Goal: Information Seeking & Learning: Learn about a topic

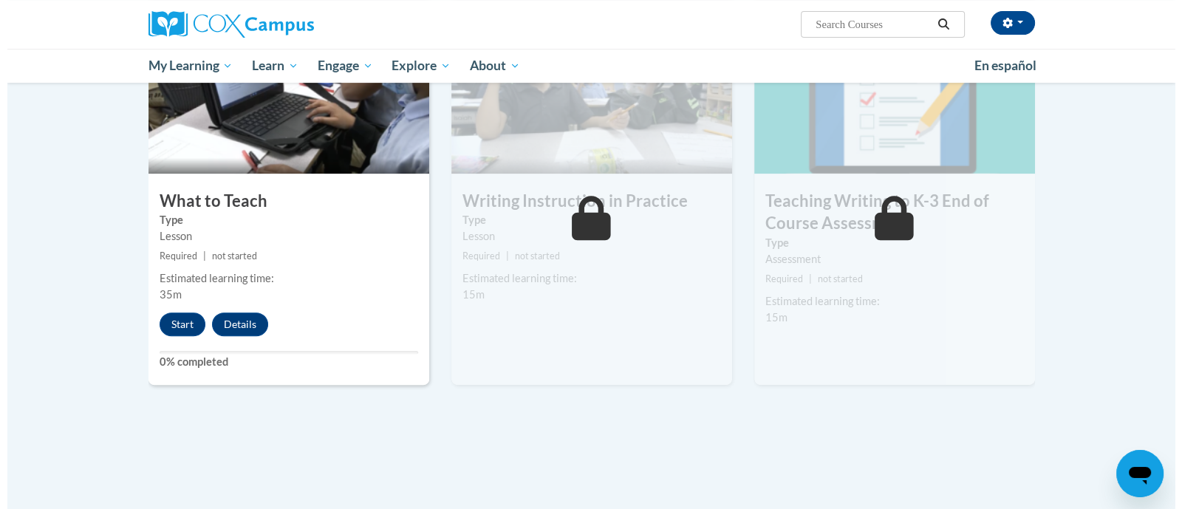
scroll to position [748, 0]
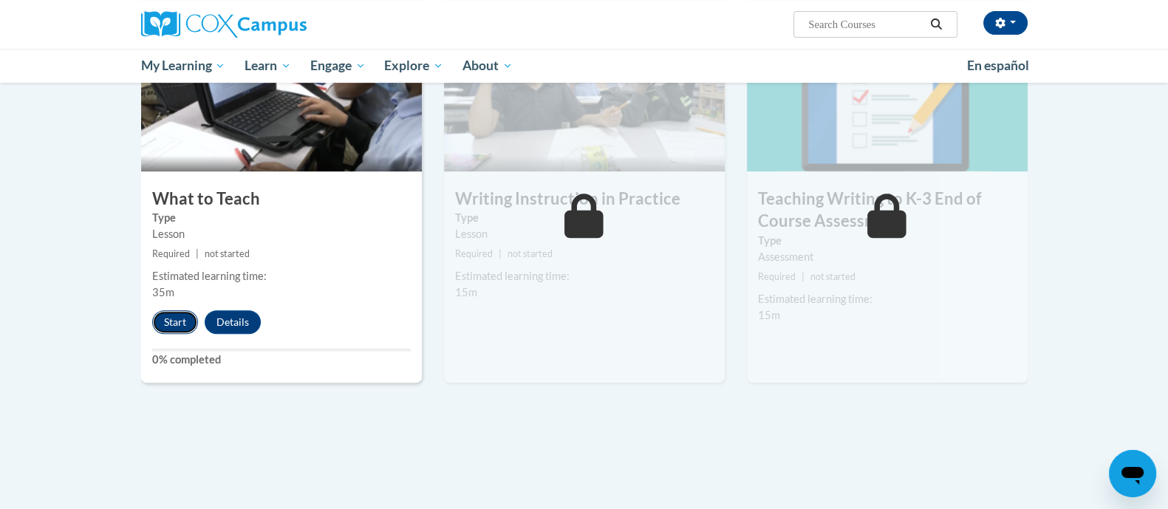
click at [168, 325] on button "Start" at bounding box center [175, 322] width 46 height 24
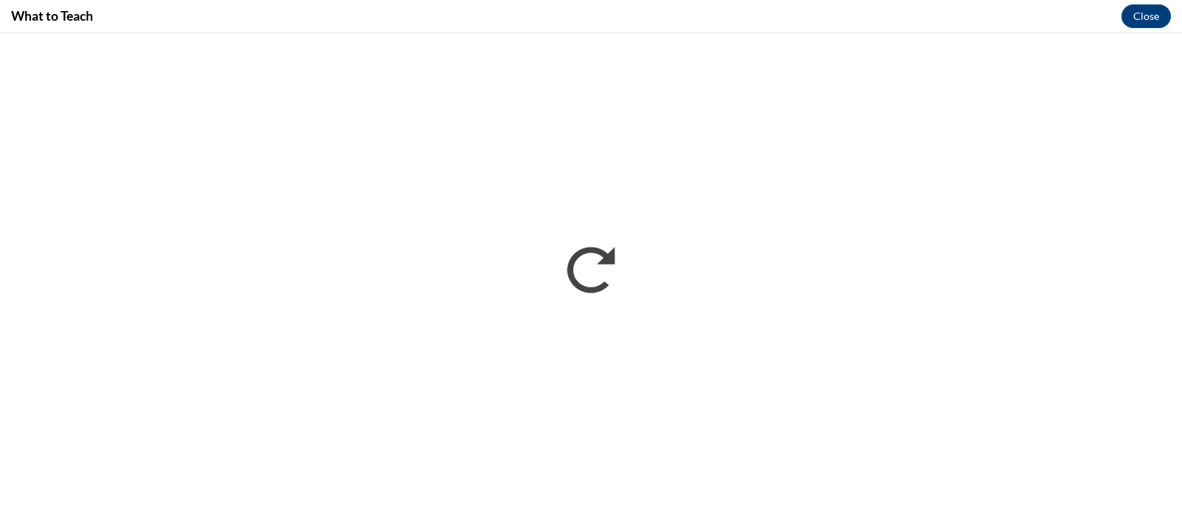
scroll to position [0, 0]
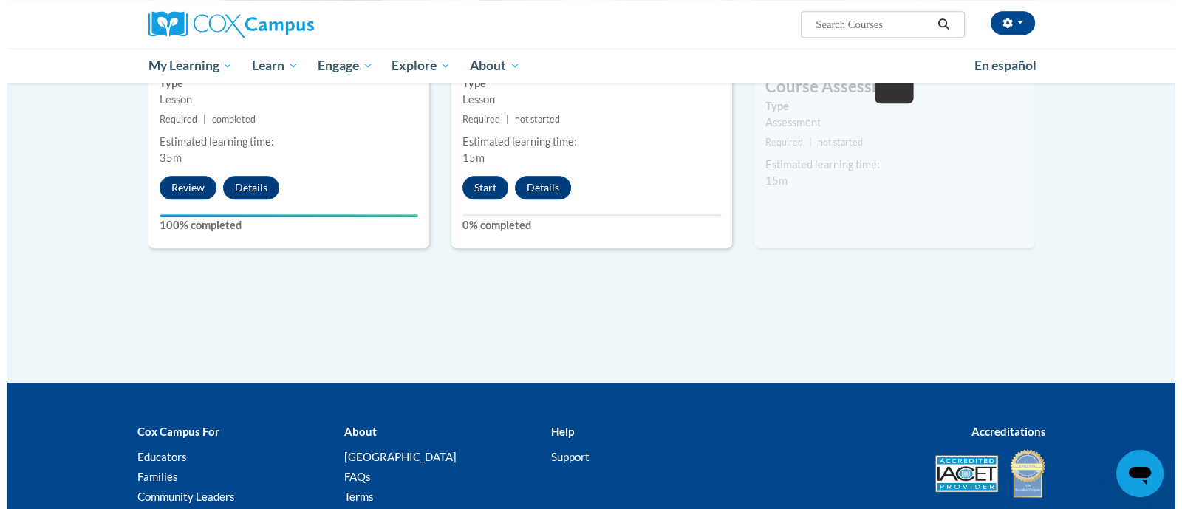
scroll to position [864, 0]
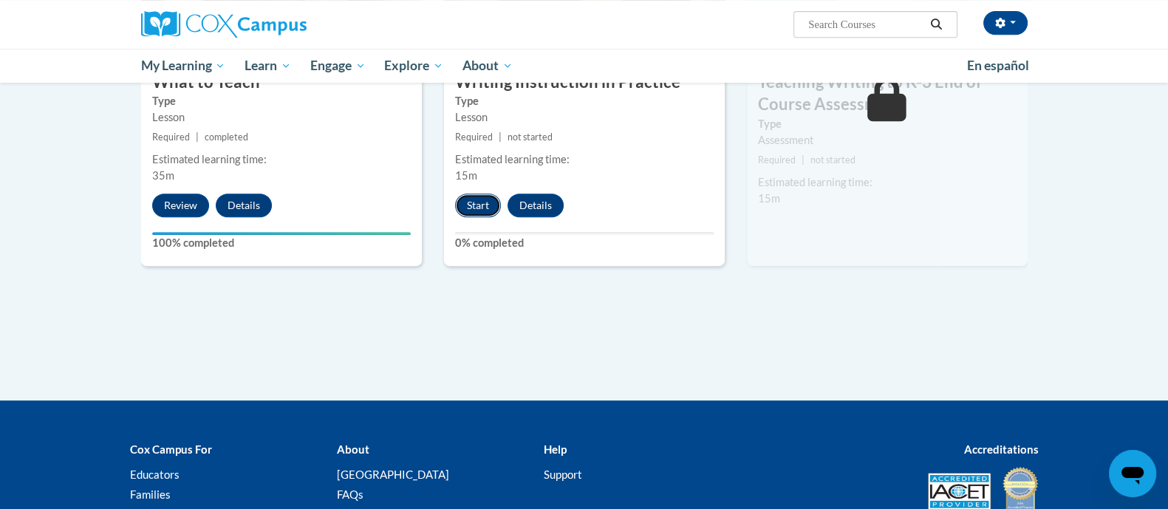
click at [473, 206] on button "Start" at bounding box center [478, 206] width 46 height 24
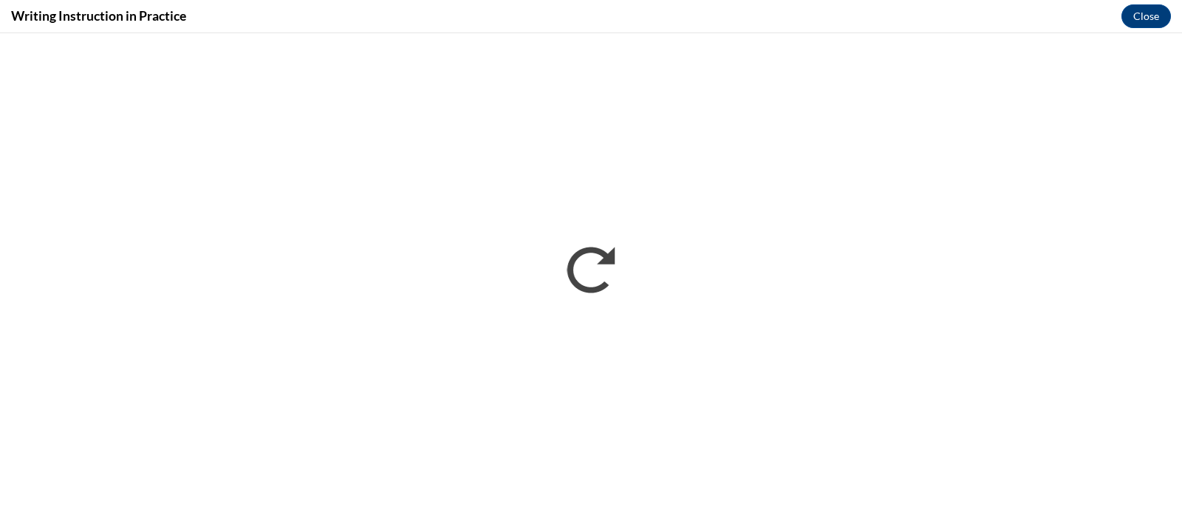
scroll to position [0, 0]
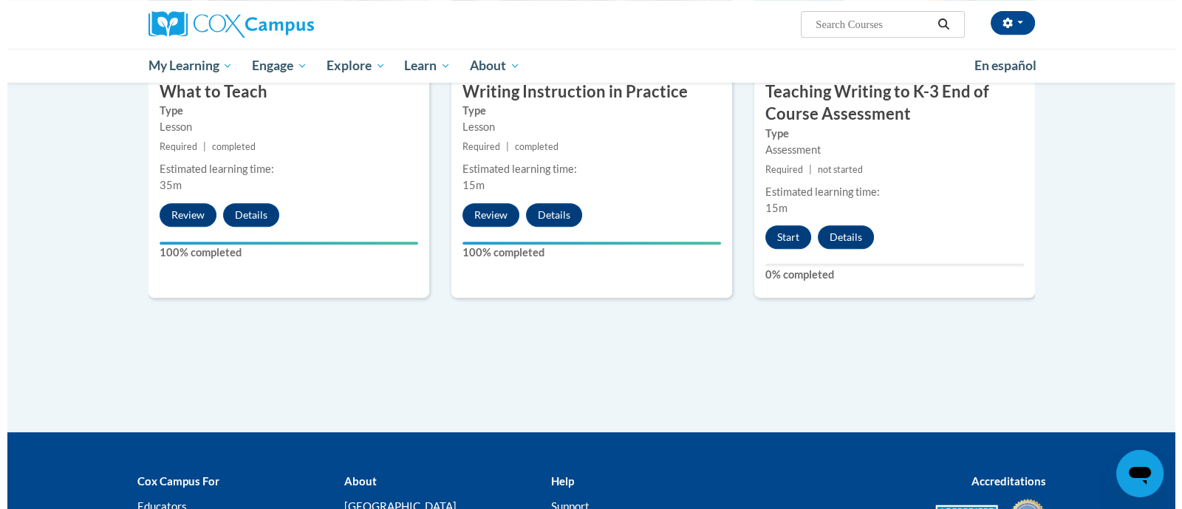
scroll to position [847, 0]
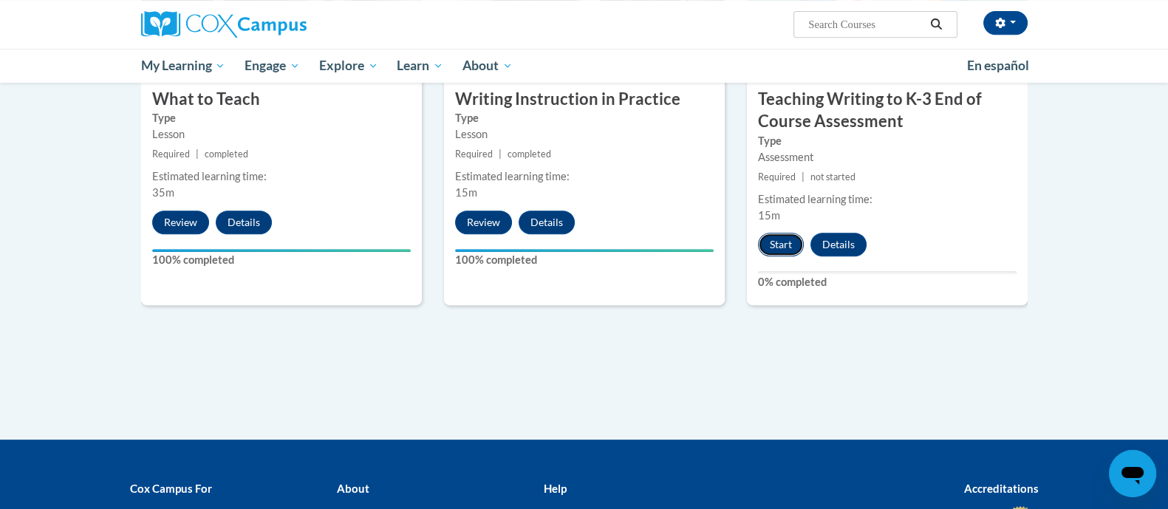
click at [779, 244] on button "Start" at bounding box center [781, 245] width 46 height 24
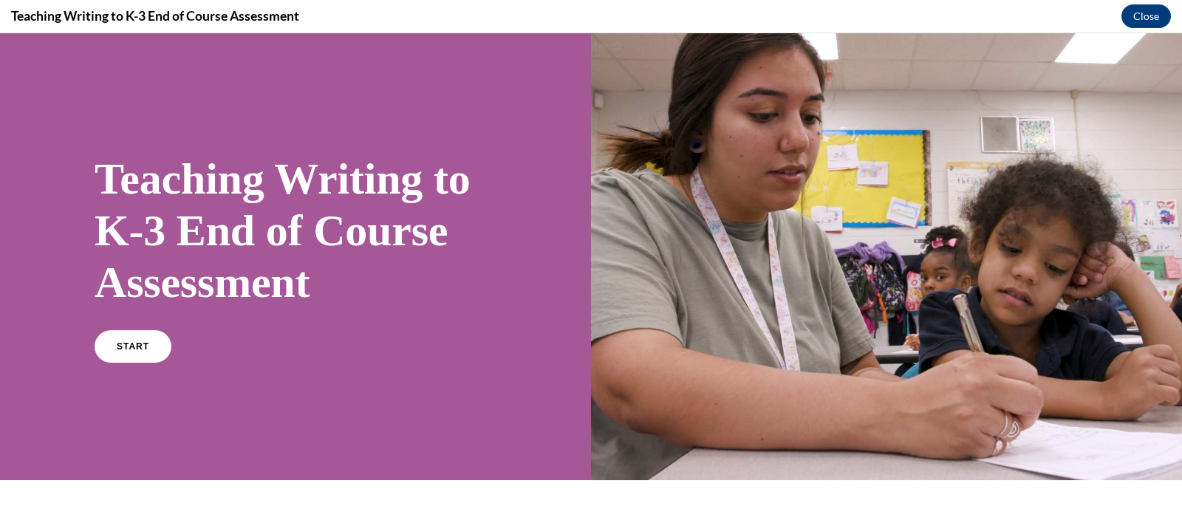
scroll to position [0, 0]
click at [146, 338] on link "START" at bounding box center [132, 346] width 81 height 34
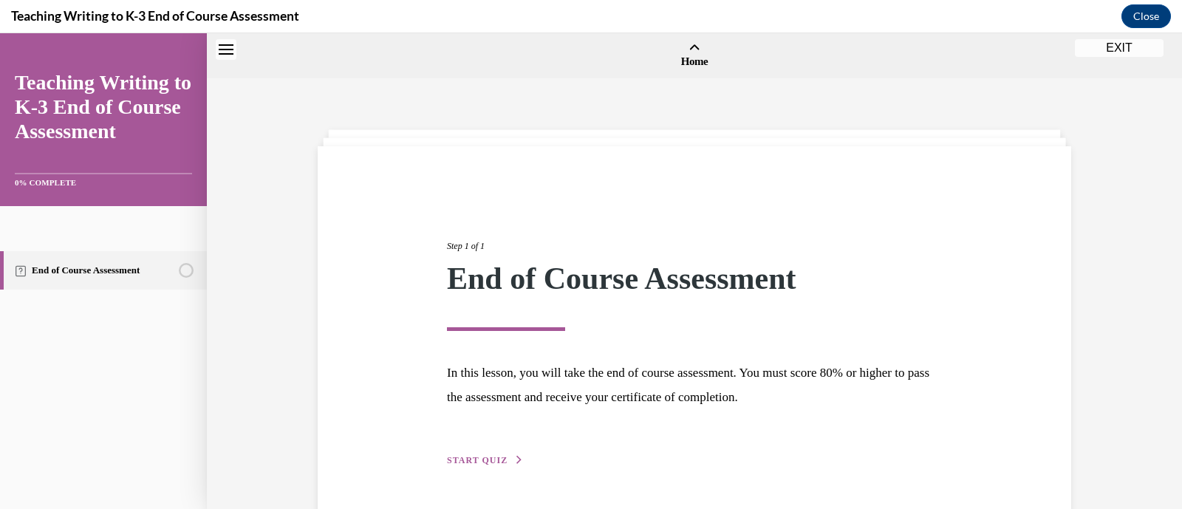
scroll to position [45, 0]
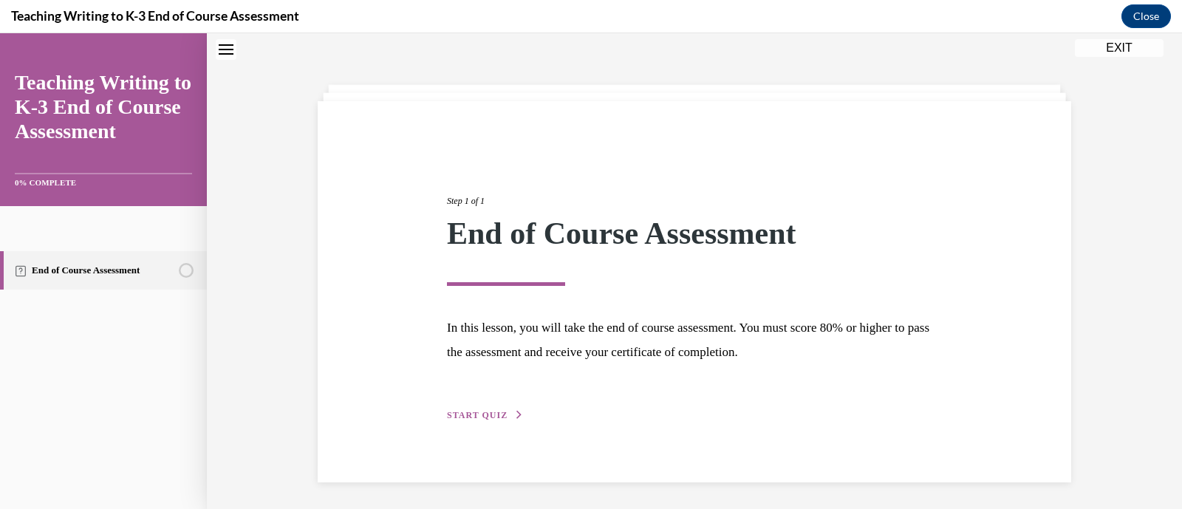
click at [473, 413] on span "START QUIZ" at bounding box center [477, 415] width 61 height 10
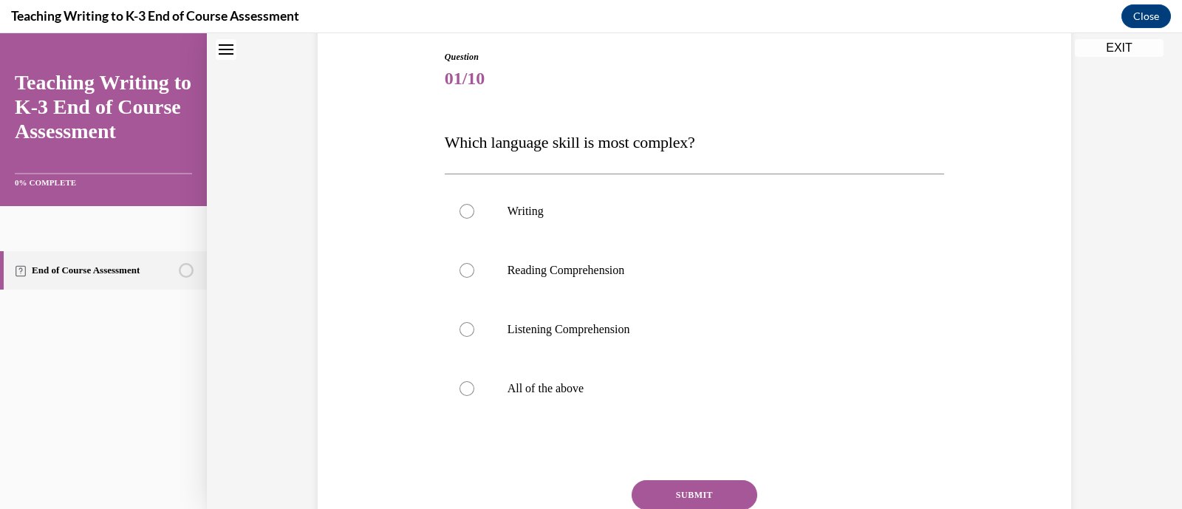
scroll to position [156, 0]
click at [534, 360] on label "All of the above" at bounding box center [695, 387] width 500 height 59
click at [474, 380] on input "All of the above" at bounding box center [466, 387] width 15 height 15
radio input "true"
click at [666, 488] on button "SUBMIT" at bounding box center [695, 494] width 126 height 30
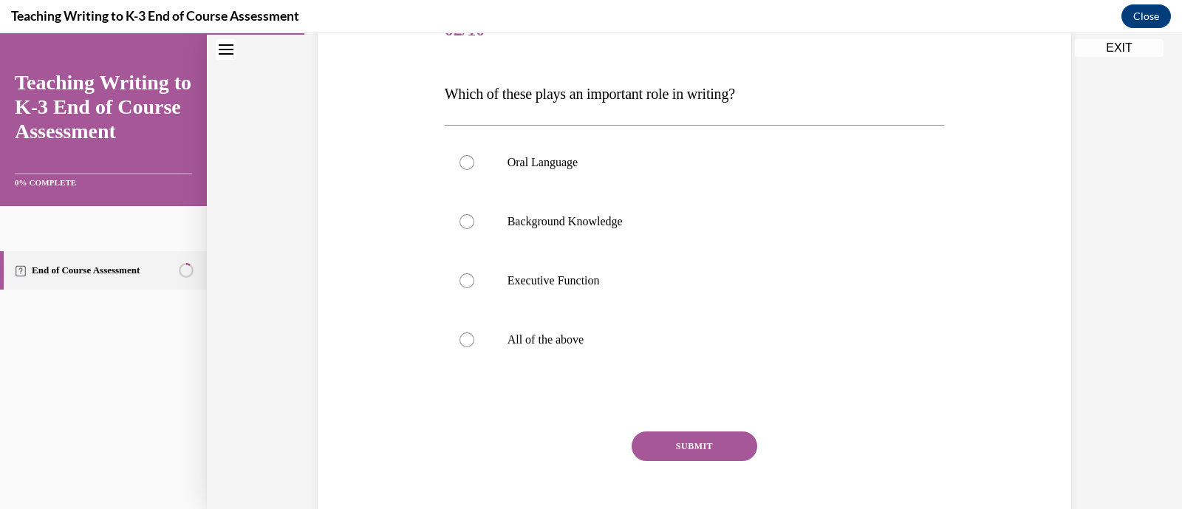
scroll to position [200, 0]
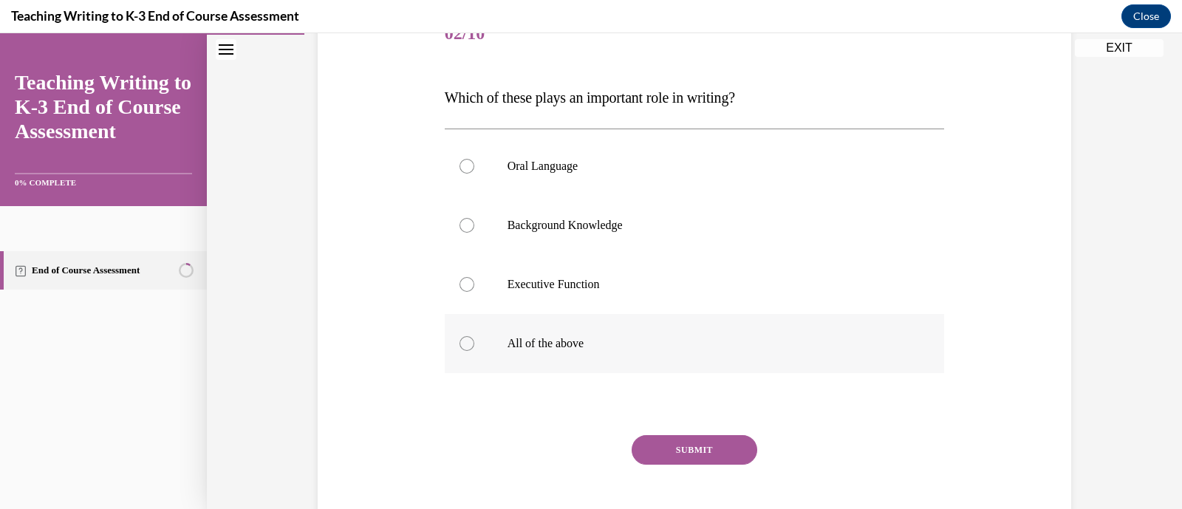
click at [570, 345] on p "All of the above" at bounding box center [707, 343] width 400 height 15
click at [474, 345] on input "All of the above" at bounding box center [466, 343] width 15 height 15
radio input "true"
click at [685, 454] on button "SUBMIT" at bounding box center [695, 450] width 126 height 30
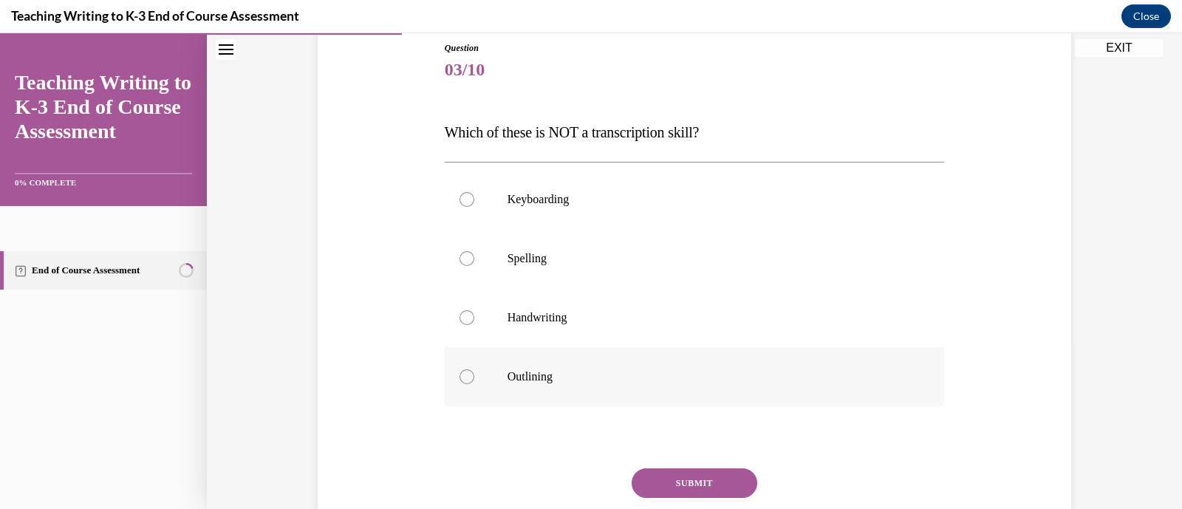
click at [533, 390] on label "Outlining" at bounding box center [695, 376] width 500 height 59
click at [474, 384] on input "Outlining" at bounding box center [466, 376] width 15 height 15
radio input "true"
click at [662, 476] on button "SUBMIT" at bounding box center [695, 483] width 126 height 30
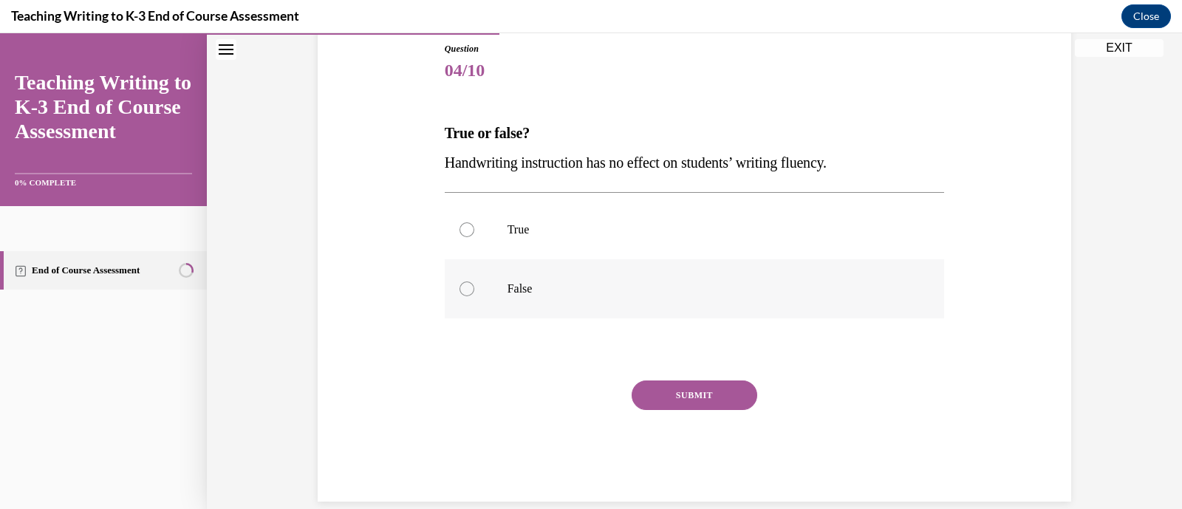
click at [540, 278] on label "False" at bounding box center [695, 288] width 500 height 59
click at [474, 281] on input "False" at bounding box center [466, 288] width 15 height 15
radio input "true"
click at [711, 397] on button "SUBMIT" at bounding box center [695, 395] width 126 height 30
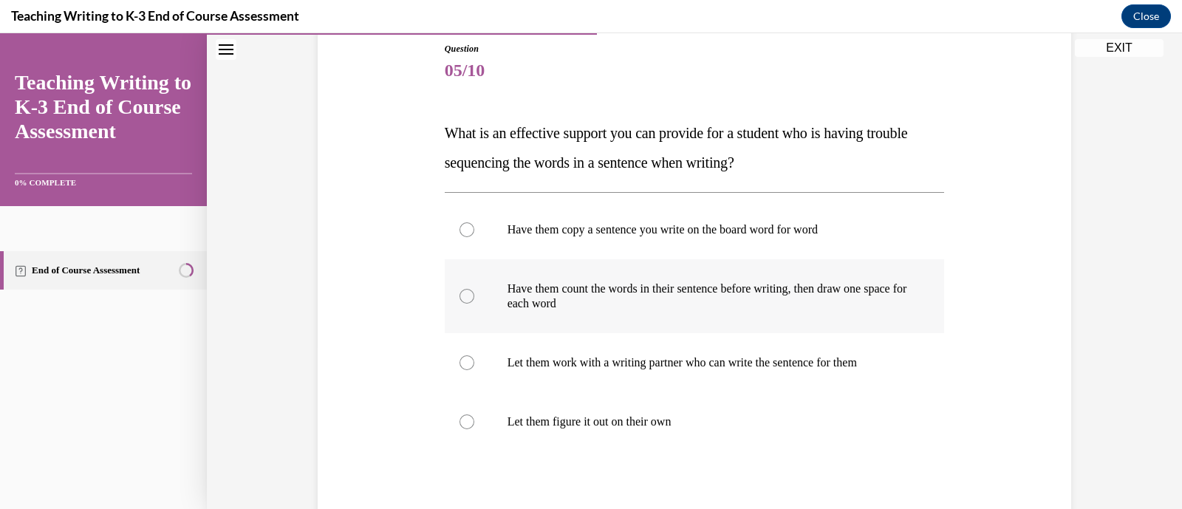
click at [544, 282] on p "Have them count the words in their sentence before writing, then draw one space…" at bounding box center [707, 296] width 400 height 30
click at [474, 289] on input "Have them count the words in their sentence before writing, then draw one space…" at bounding box center [466, 296] width 15 height 15
radio input "true"
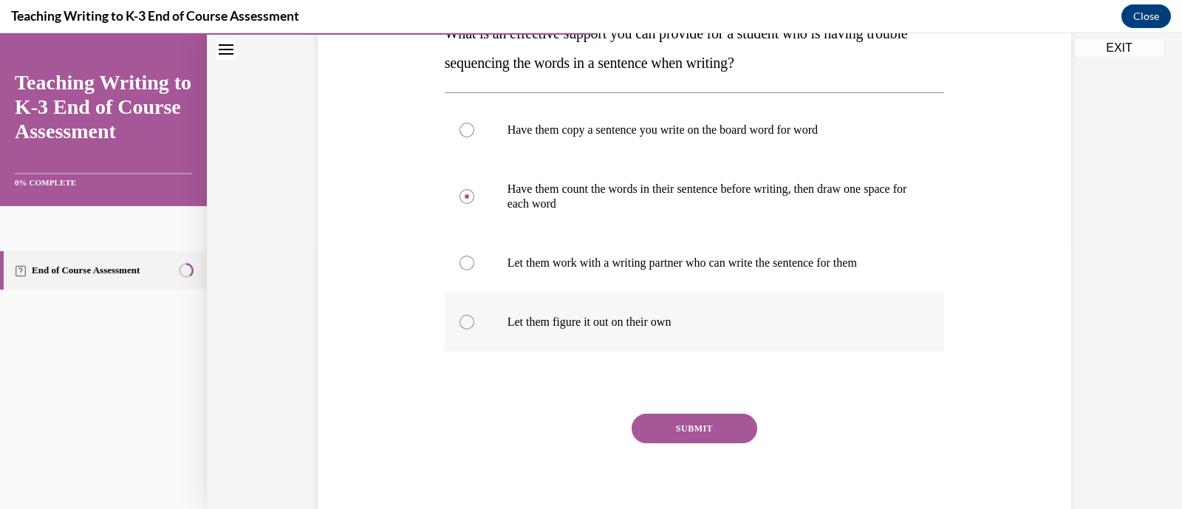
scroll to position [318, 0]
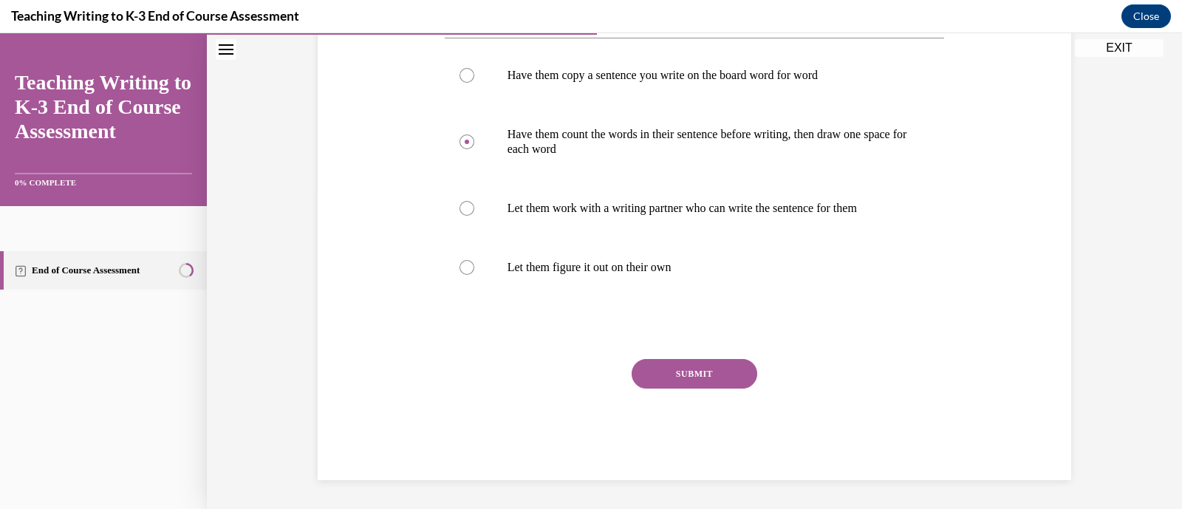
click at [713, 363] on button "SUBMIT" at bounding box center [695, 374] width 126 height 30
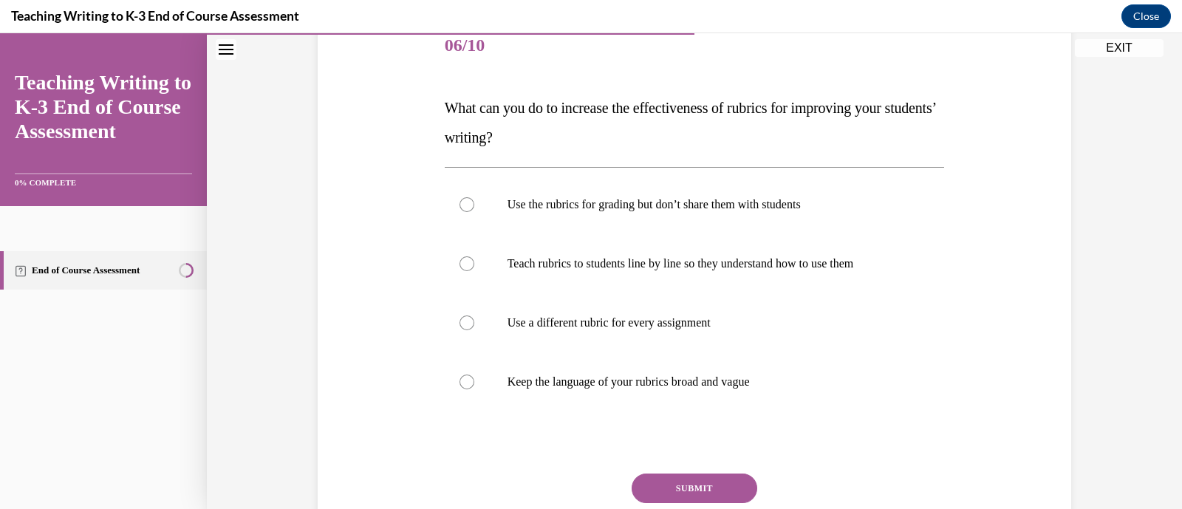
scroll to position [192, 0]
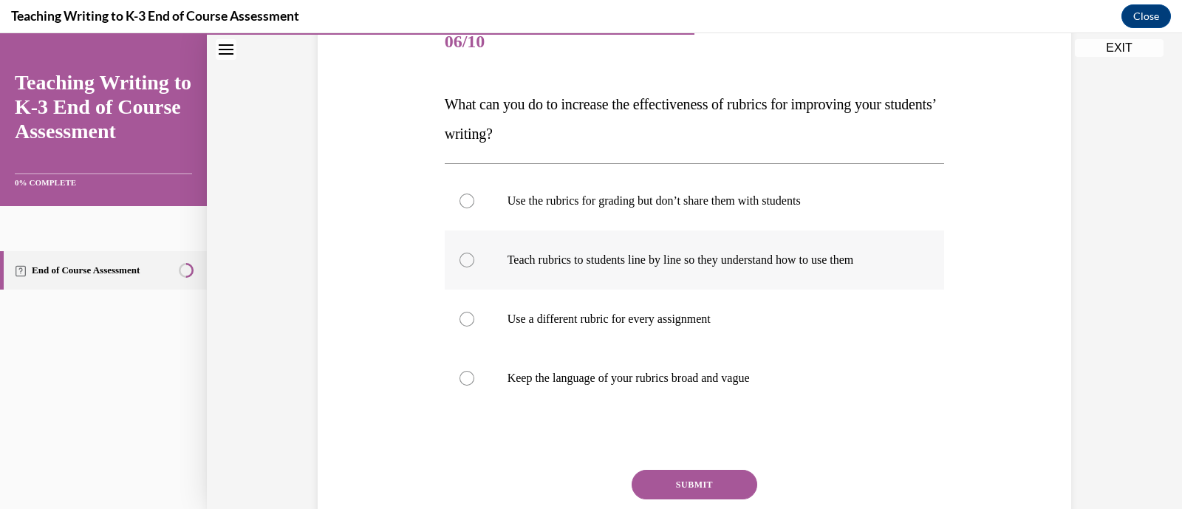
click at [585, 262] on p "Teach rubrics to students line by line so they understand how to use them" at bounding box center [707, 260] width 400 height 15
click at [474, 262] on input "Teach rubrics to students line by line so they understand how to use them" at bounding box center [466, 260] width 15 height 15
radio input "true"
click at [686, 485] on button "SUBMIT" at bounding box center [695, 485] width 126 height 30
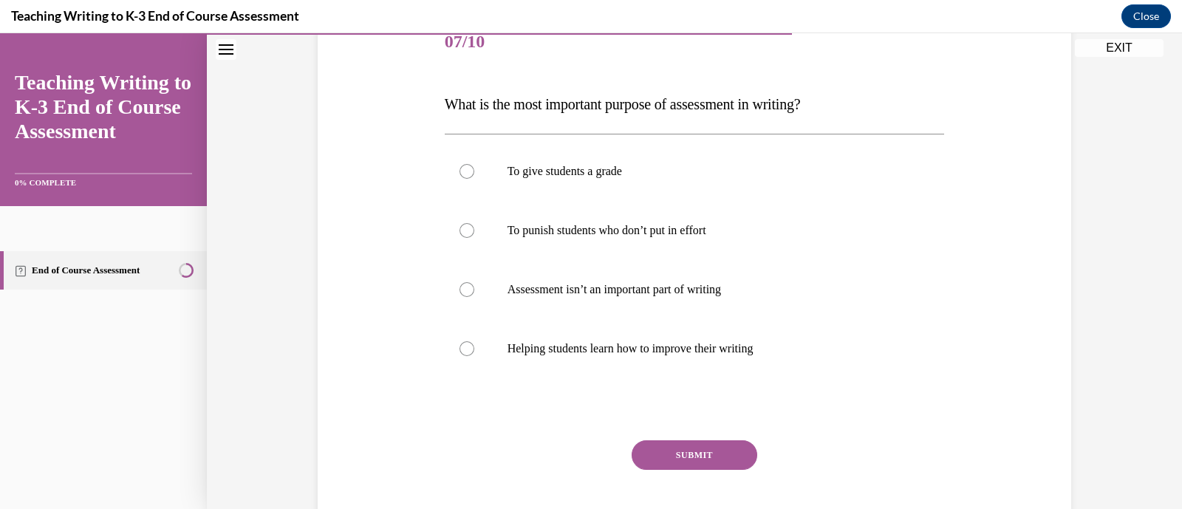
scroll to position [164, 0]
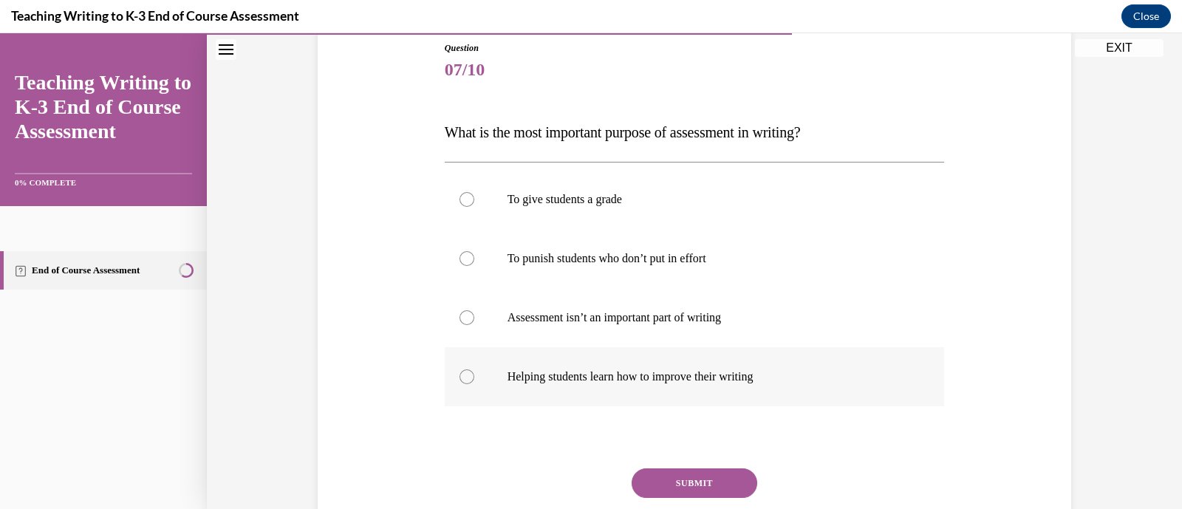
click at [592, 372] on p "Helping students learn how to improve their writing" at bounding box center [707, 376] width 400 height 15
click at [474, 372] on input "Helping students learn how to improve their writing" at bounding box center [466, 376] width 15 height 15
radio input "true"
click at [716, 482] on button "SUBMIT" at bounding box center [695, 483] width 126 height 30
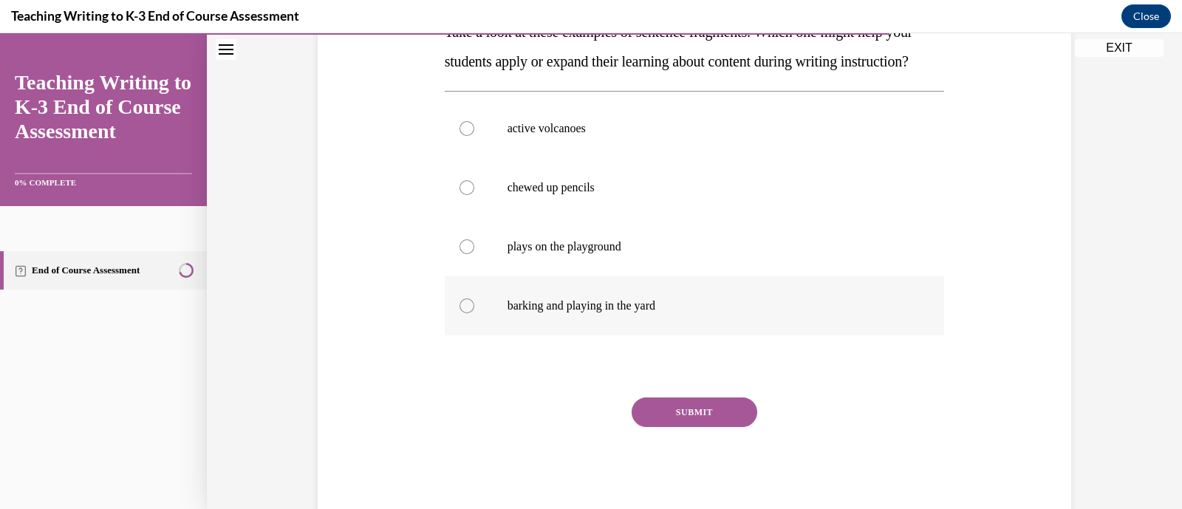
scroll to position [265, 0]
click at [527, 157] on label "active volcanoes" at bounding box center [695, 127] width 500 height 59
click at [474, 135] on input "active volcanoes" at bounding box center [466, 127] width 15 height 15
radio input "true"
click at [685, 426] on button "SUBMIT" at bounding box center [695, 412] width 126 height 30
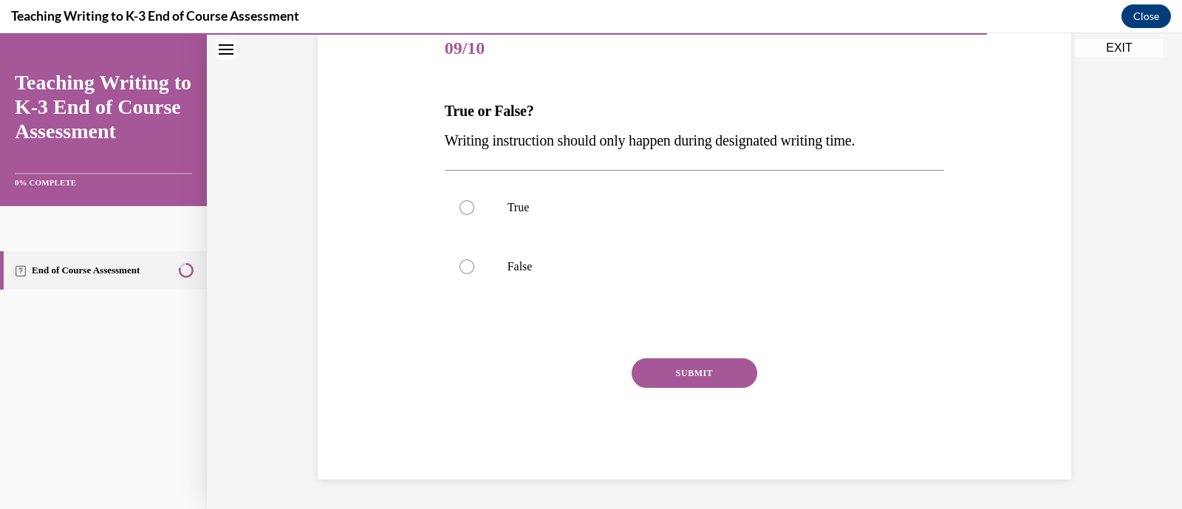
scroll to position [163, 0]
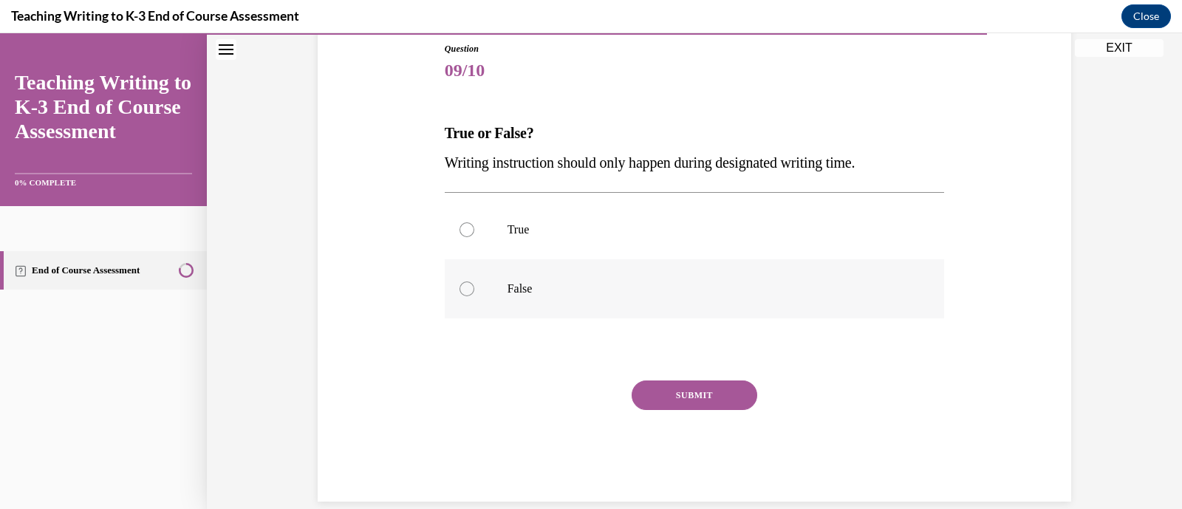
click at [502, 270] on label "False" at bounding box center [695, 288] width 500 height 59
click at [474, 281] on input "False" at bounding box center [466, 288] width 15 height 15
radio input "true"
click at [644, 388] on button "SUBMIT" at bounding box center [695, 395] width 126 height 30
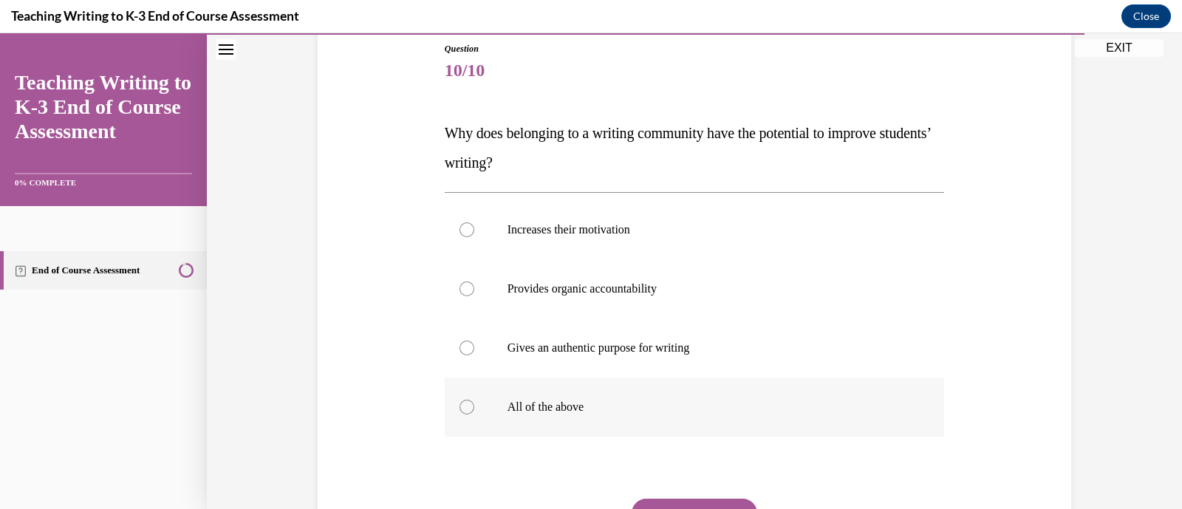
click at [545, 397] on label "All of the above" at bounding box center [695, 406] width 500 height 59
click at [474, 400] on input "All of the above" at bounding box center [466, 407] width 15 height 15
radio input "true"
click at [670, 504] on button "SUBMIT" at bounding box center [695, 514] width 126 height 30
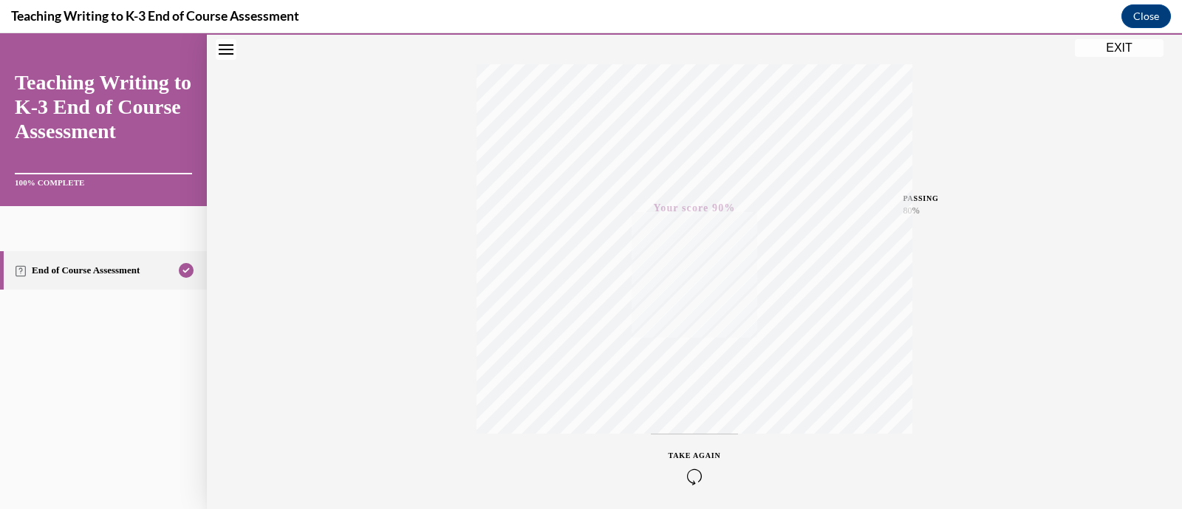
scroll to position [281, 0]
click at [1115, 47] on button "EXIT" at bounding box center [1119, 48] width 89 height 18
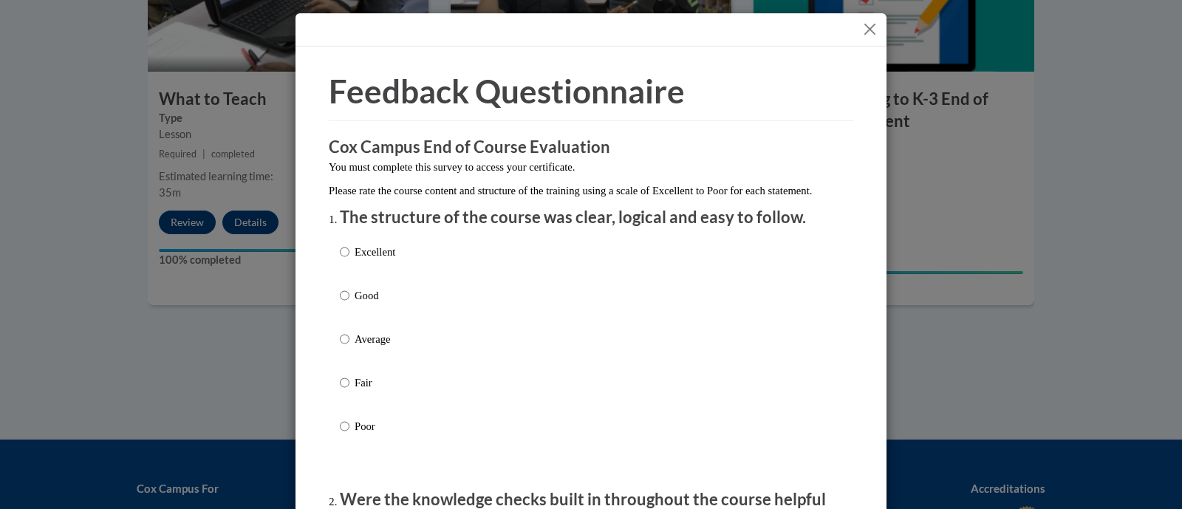
click at [385, 260] on p "Excellent" at bounding box center [375, 252] width 41 height 16
click at [349, 260] on input "Excellent" at bounding box center [345, 252] width 10 height 16
radio input "true"
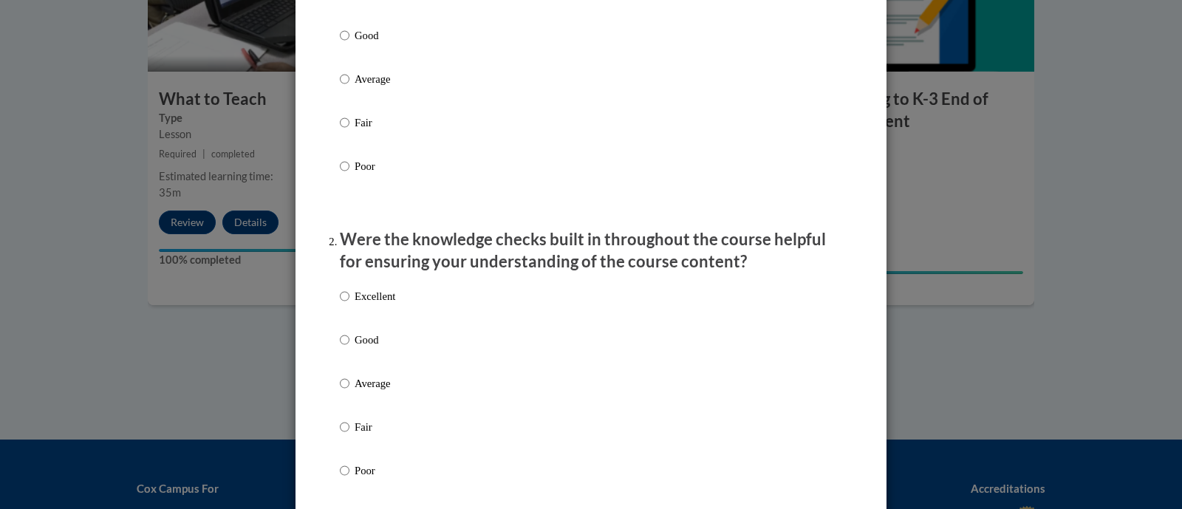
click at [370, 304] on p "Excellent" at bounding box center [375, 296] width 41 height 16
click at [349, 304] on input "Excellent" at bounding box center [345, 296] width 10 height 16
radio input "true"
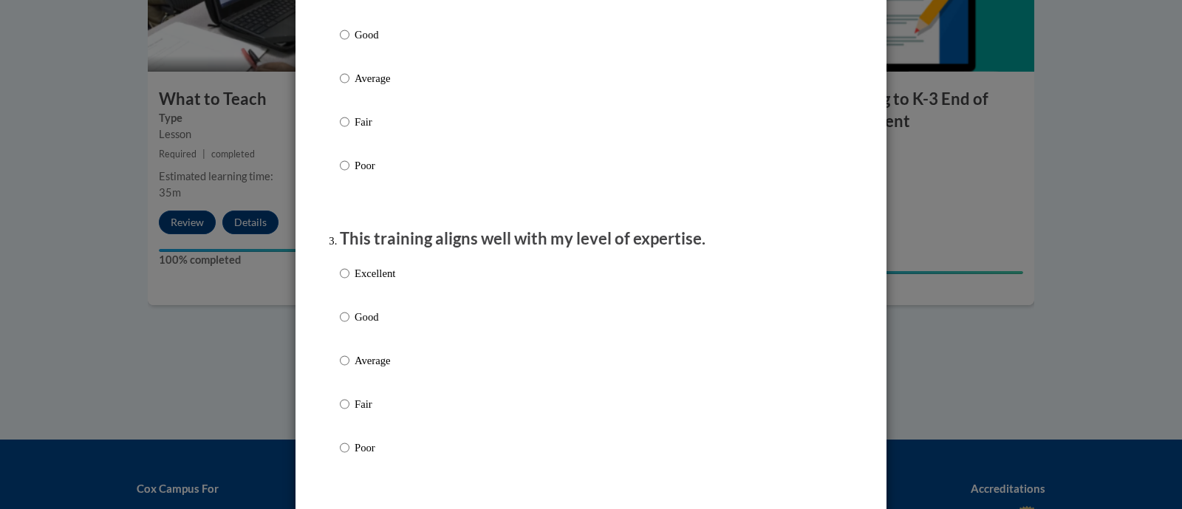
click at [370, 297] on label "Excellent" at bounding box center [367, 285] width 55 height 40
click at [349, 281] on input "Excellent" at bounding box center [345, 273] width 10 height 16
radio input "true"
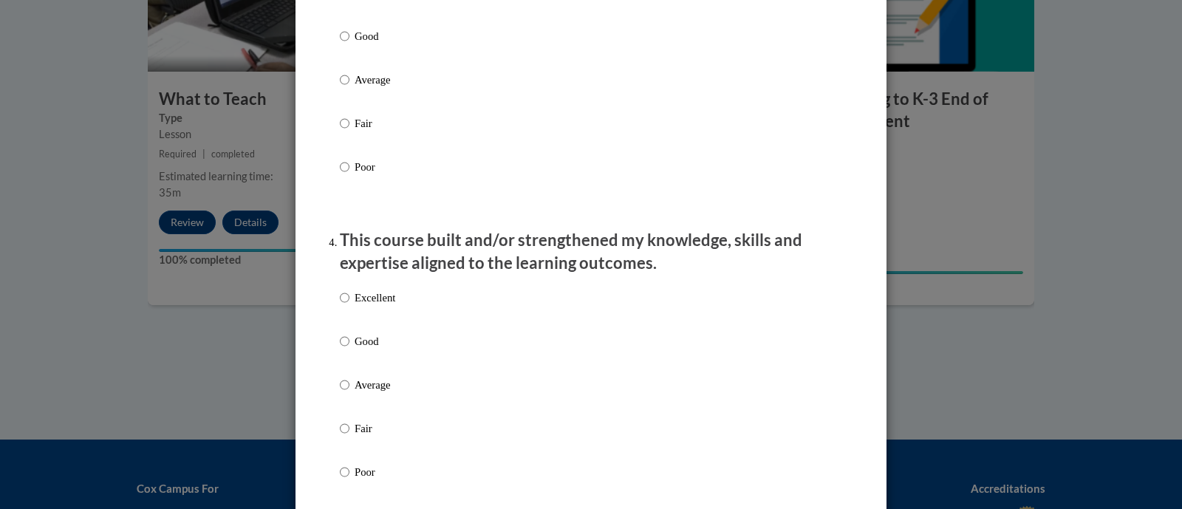
click at [370, 297] on div "Excellent Good Average Fair Poor" at bounding box center [367, 396] width 55 height 229
click at [363, 306] on p "Excellent" at bounding box center [375, 298] width 41 height 16
click at [349, 306] on input "Excellent" at bounding box center [345, 298] width 10 height 16
radio input "true"
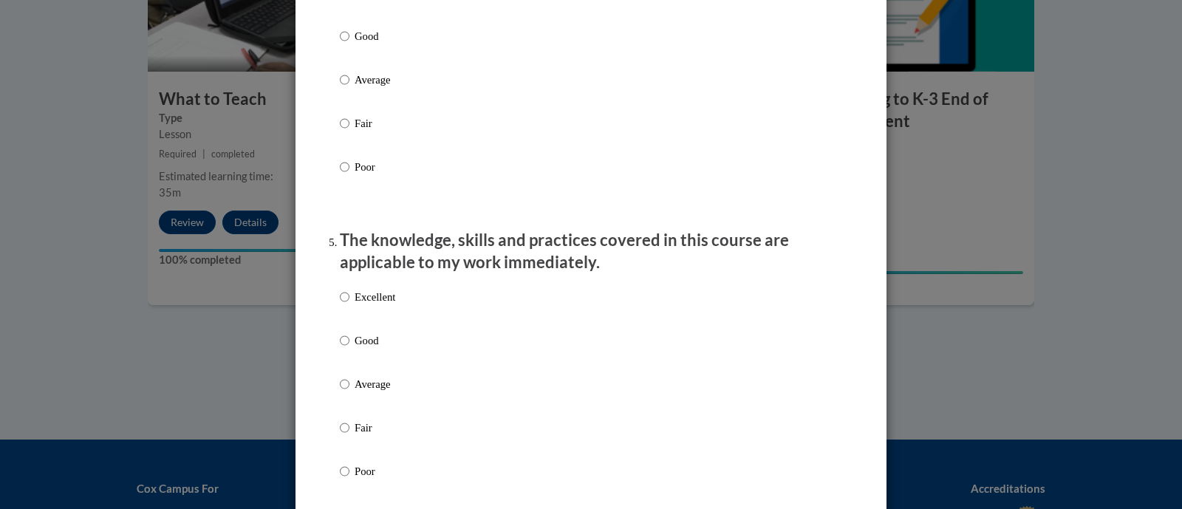
click at [363, 305] on p "Excellent" at bounding box center [375, 297] width 41 height 16
click at [349, 305] on input "Excellent" at bounding box center [345, 297] width 10 height 16
radio input "true"
click at [363, 307] on p "Excellent" at bounding box center [375, 298] width 41 height 16
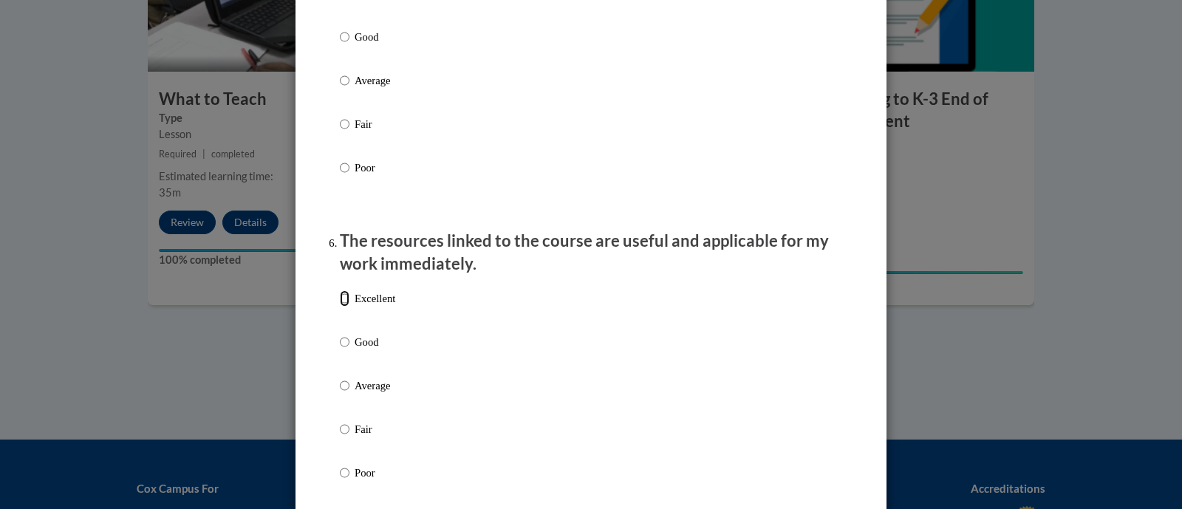
click at [349, 307] on input "Excellent" at bounding box center [345, 298] width 10 height 16
radio input "true"
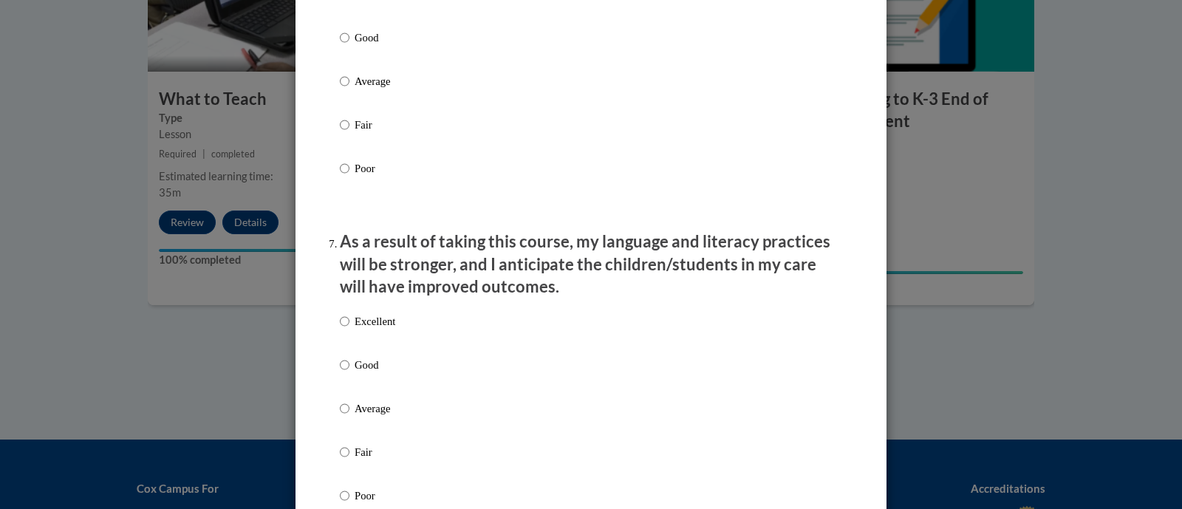
click at [364, 329] on p "Excellent" at bounding box center [375, 321] width 41 height 16
click at [349, 329] on input "Excellent" at bounding box center [345, 321] width 10 height 16
radio input "true"
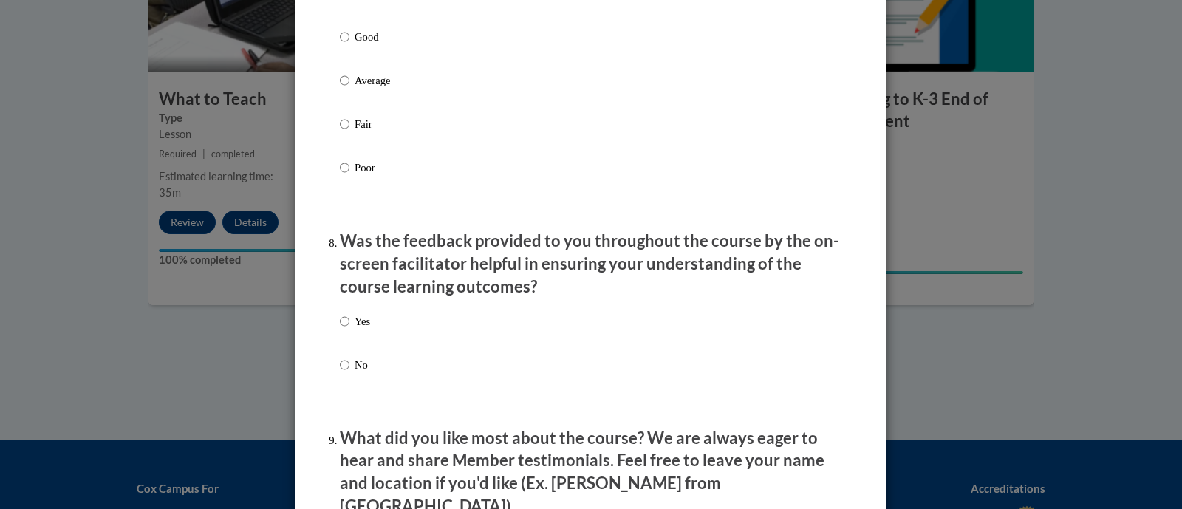
click at [358, 329] on p "Yes" at bounding box center [363, 321] width 16 height 16
click at [349, 329] on input "Yes" at bounding box center [345, 321] width 10 height 16
radio input "true"
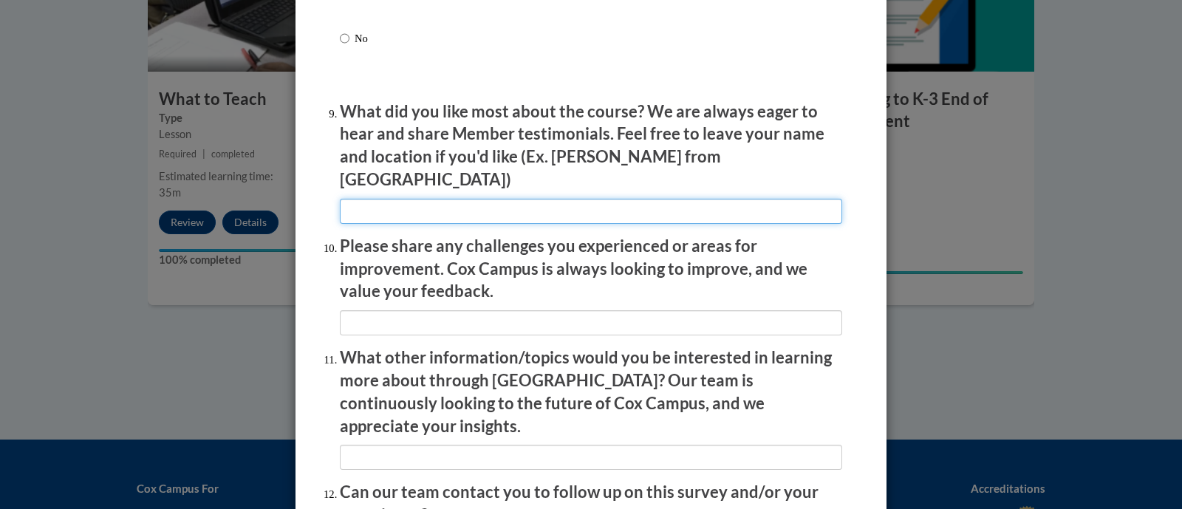
click at [428, 202] on input "textbox" at bounding box center [591, 211] width 502 height 25
type input "It was very thourough"
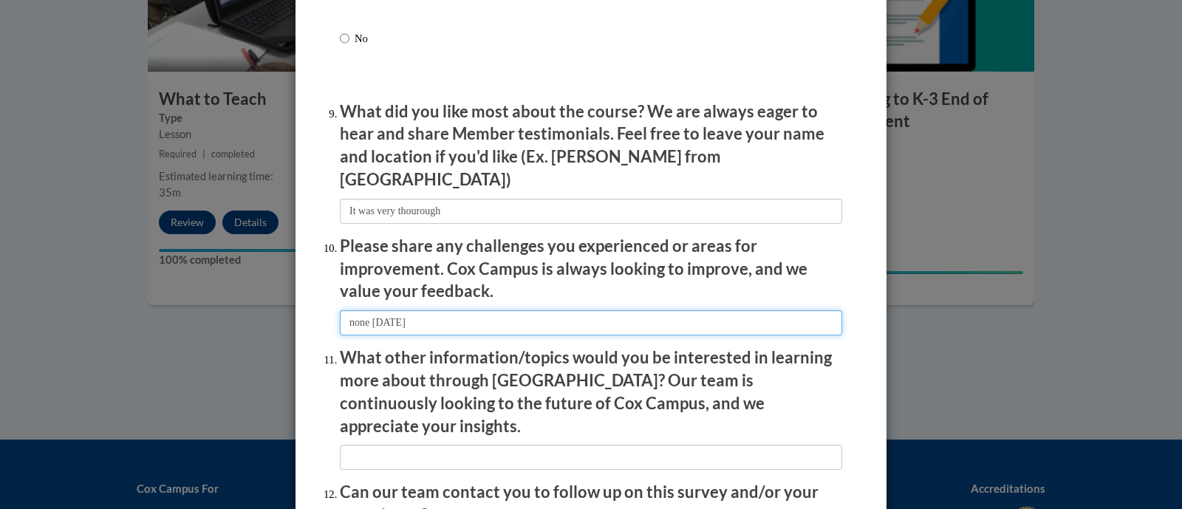
type input "none today"
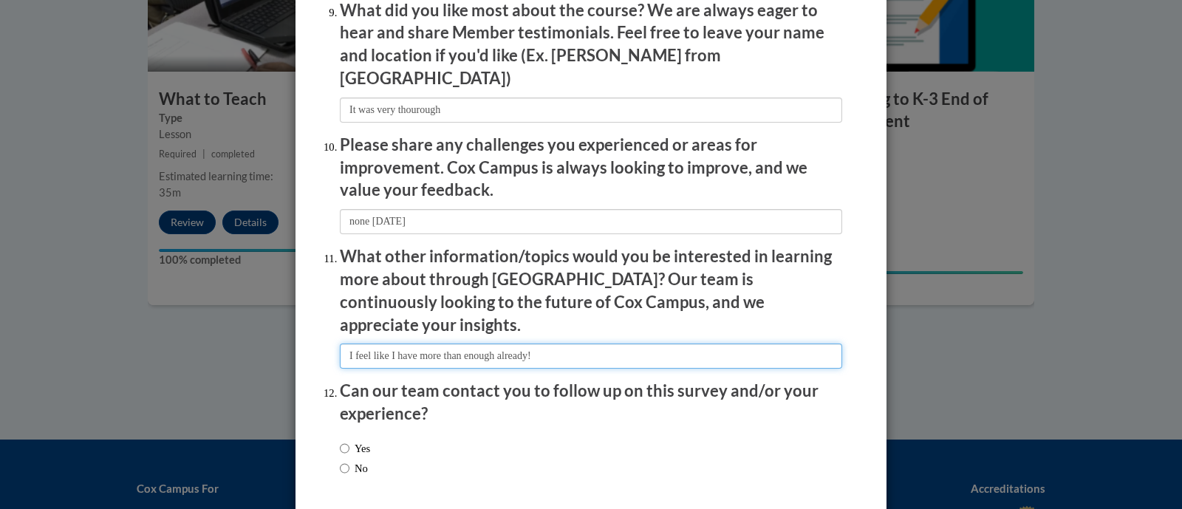
scroll to position [2563, 0]
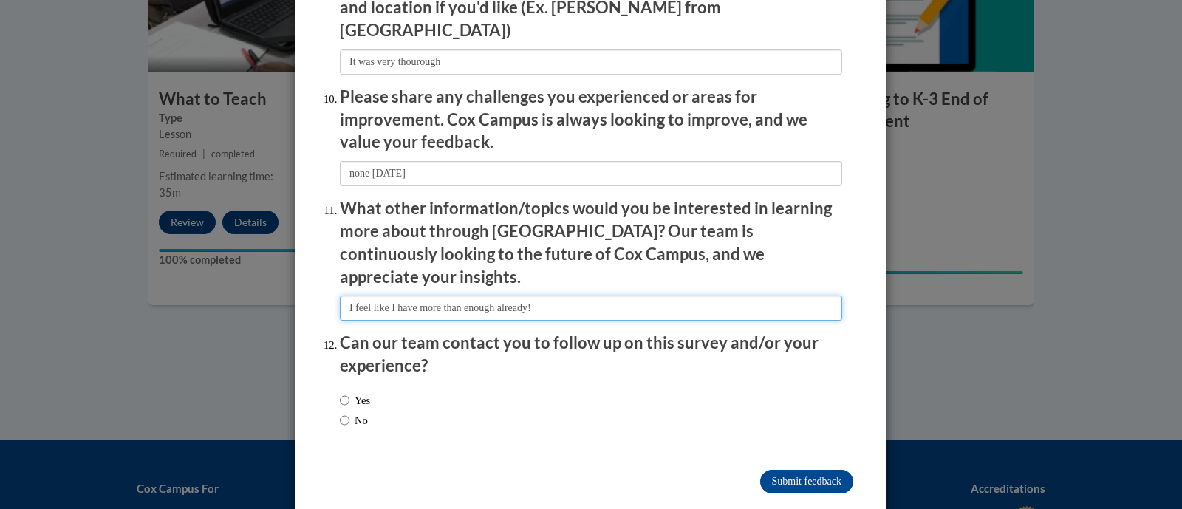
type input "I feel like I have more than enough already!"
click at [358, 392] on label "Yes" at bounding box center [355, 400] width 30 height 16
click at [349, 392] on input "Yes" at bounding box center [345, 400] width 10 height 16
radio input "true"
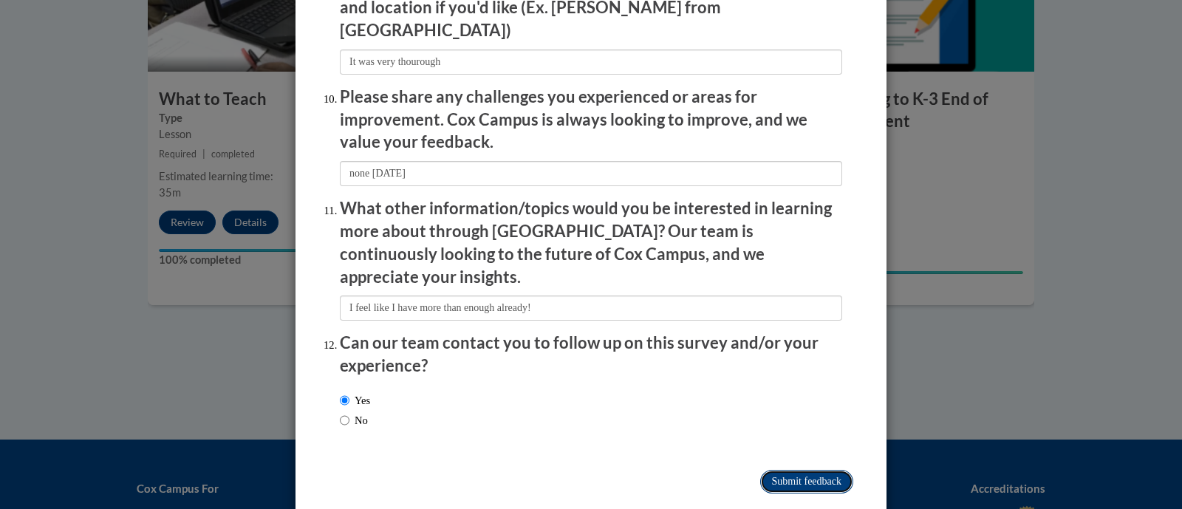
click at [807, 470] on input "Submit feedback" at bounding box center [806, 482] width 93 height 24
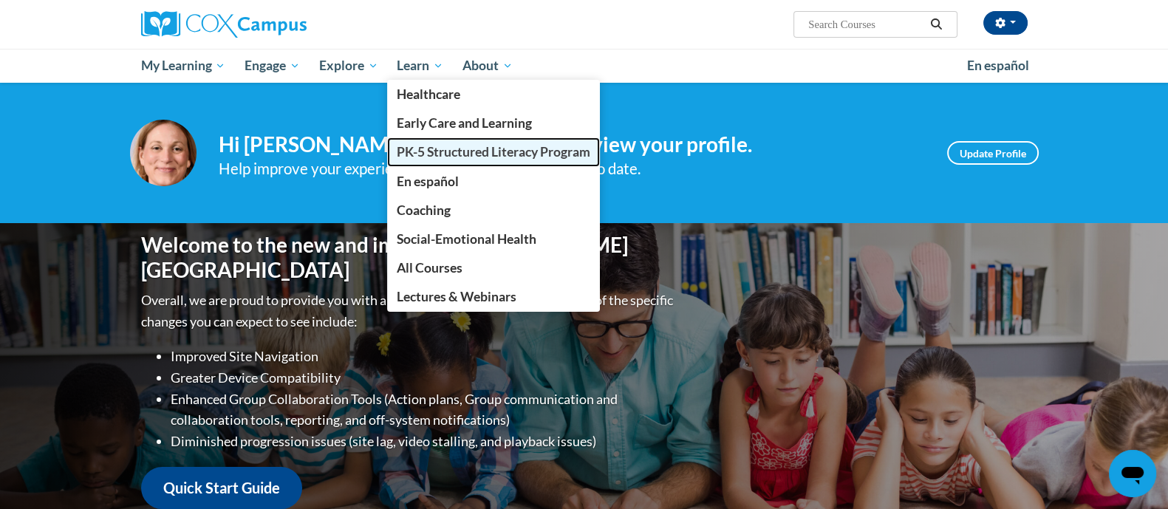
click at [457, 151] on span "PK-5 Structured Literacy Program" at bounding box center [494, 152] width 194 height 16
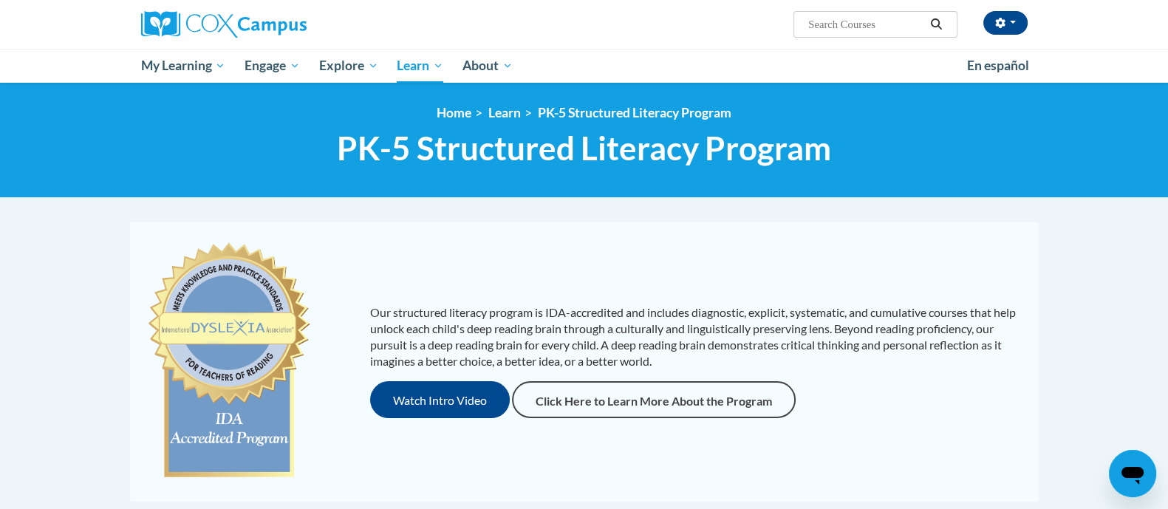
scroll to position [542, 0]
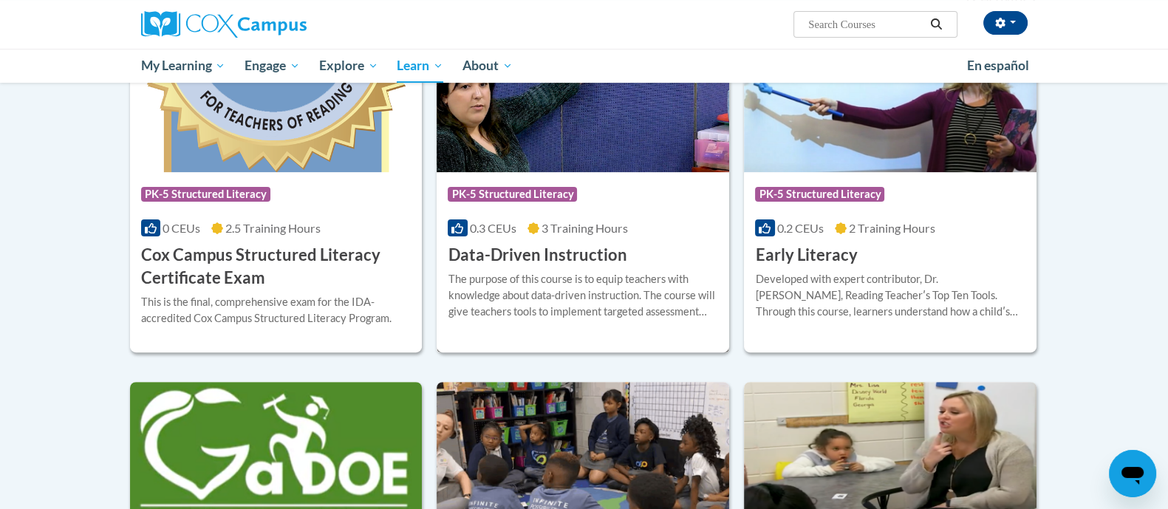
click at [587, 237] on div "Course Category: PK-5 Structured Literacy 0.3 CEUs 3 Training Hours COURSE Data…" at bounding box center [583, 219] width 293 height 95
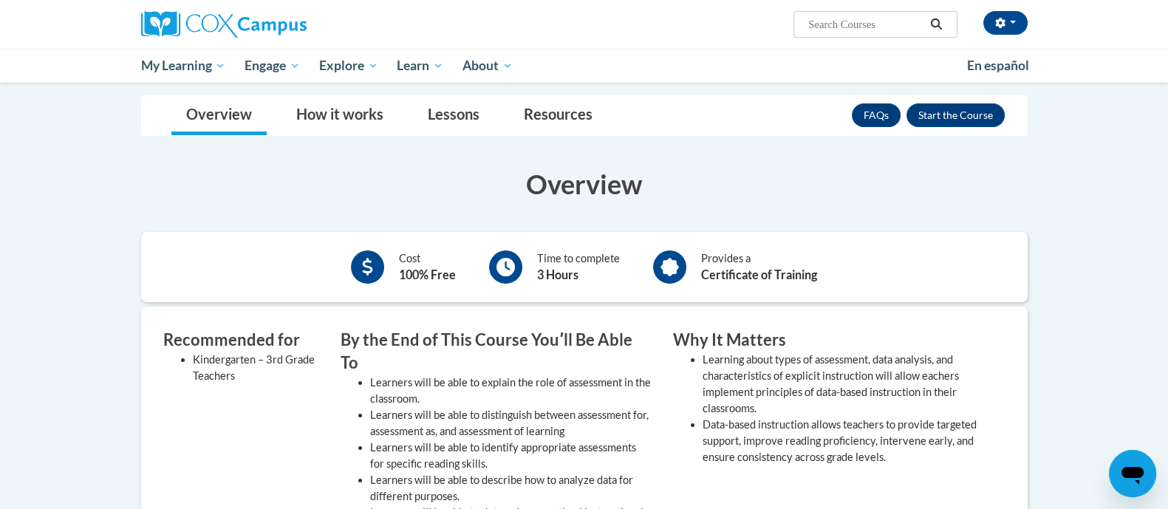
scroll to position [189, 0]
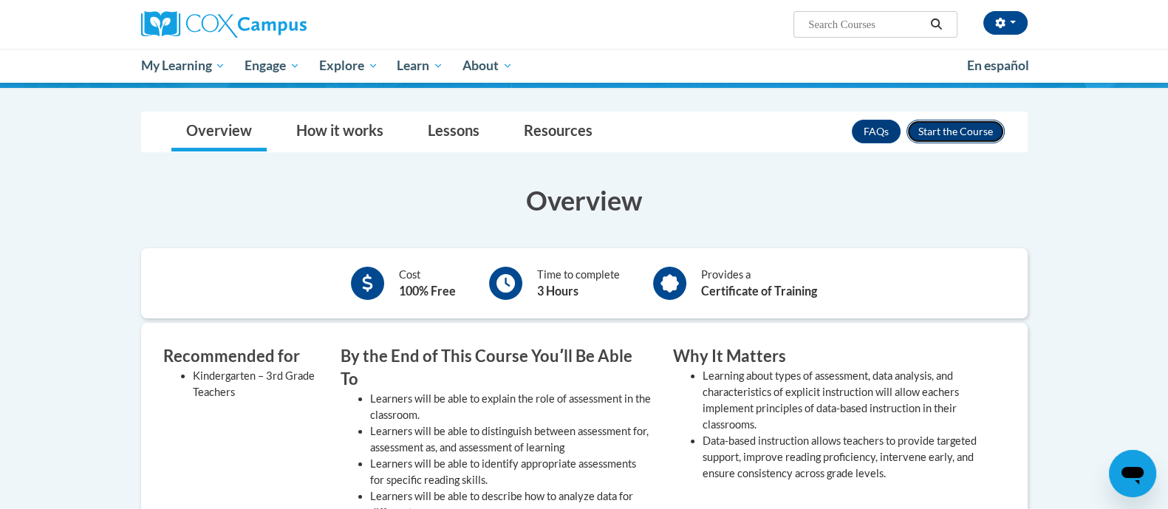
click at [963, 130] on button "Enroll" at bounding box center [955, 132] width 98 height 24
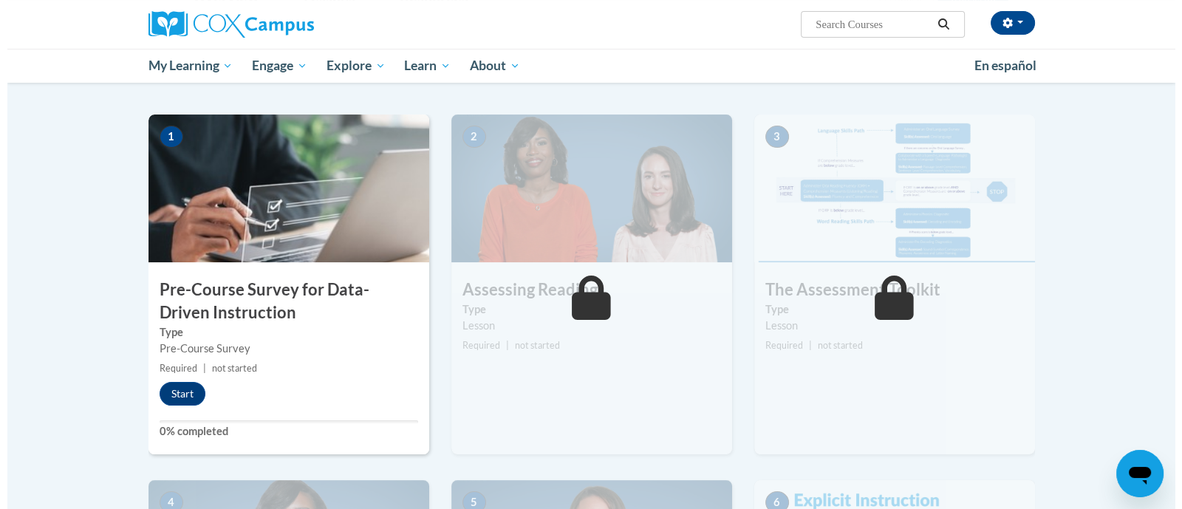
scroll to position [295, 0]
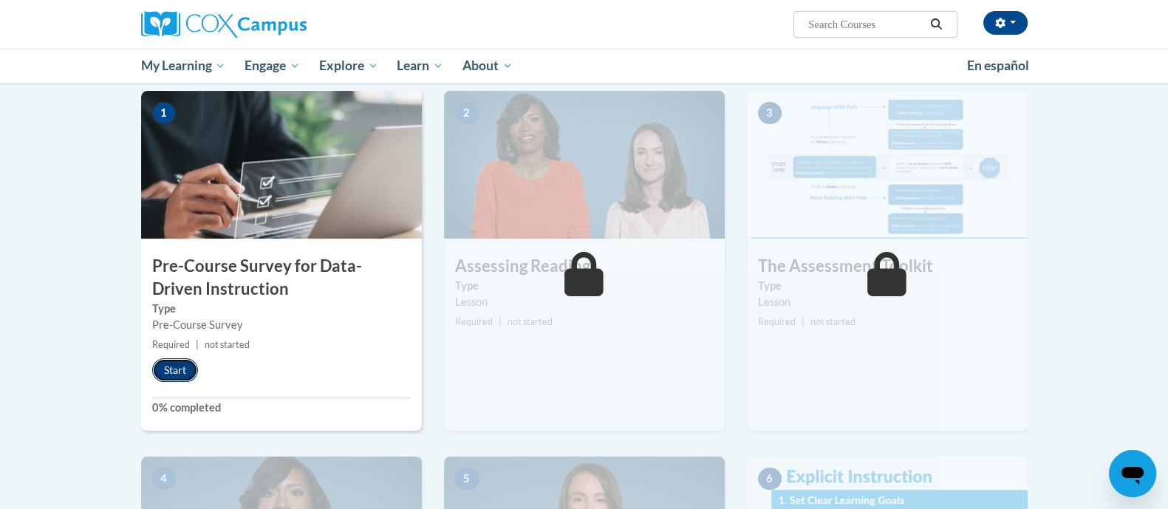
click at [191, 362] on button "Start" at bounding box center [175, 370] width 46 height 24
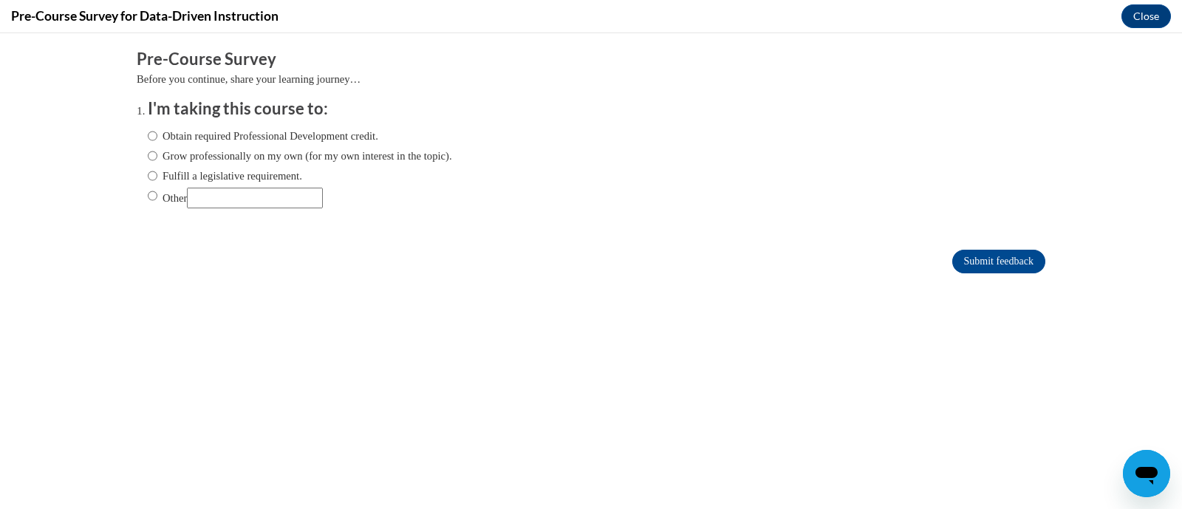
scroll to position [0, 0]
click at [202, 143] on label "Obtain required Professional Development credit." at bounding box center [263, 136] width 230 height 16
click at [157, 143] on input "Obtain required Professional Development credit." at bounding box center [153, 136] width 10 height 16
radio input "true"
click at [978, 262] on input "Submit feedback" at bounding box center [998, 262] width 93 height 24
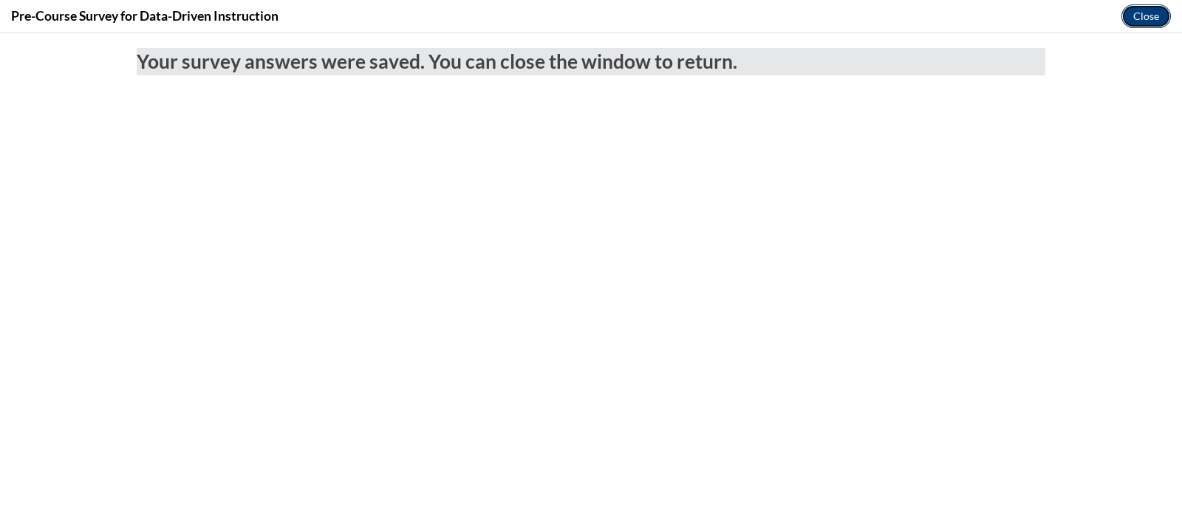
click at [1139, 11] on button "Close" at bounding box center [1145, 16] width 49 height 24
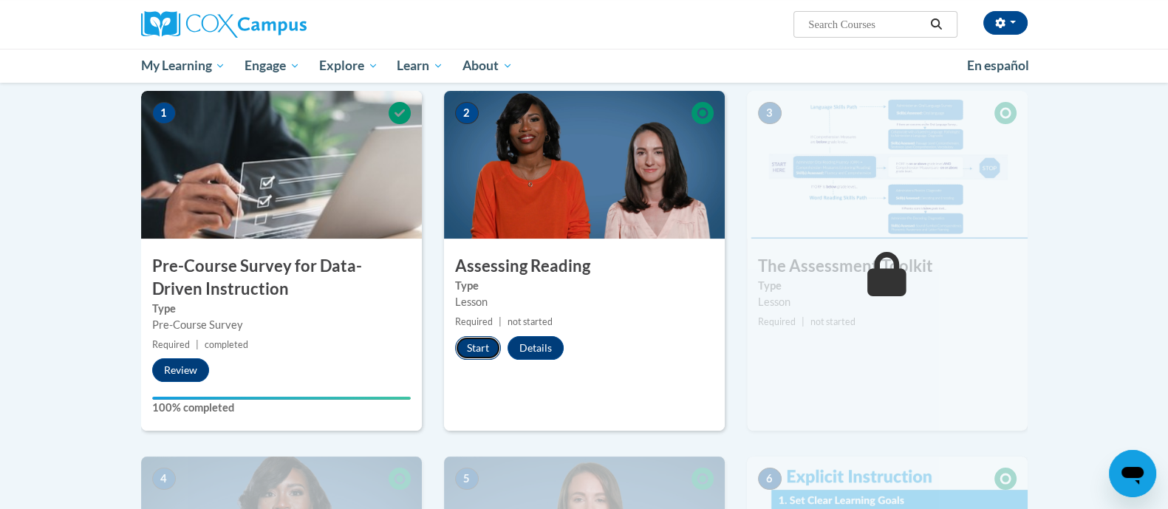
click at [470, 341] on button "Start" at bounding box center [478, 348] width 46 height 24
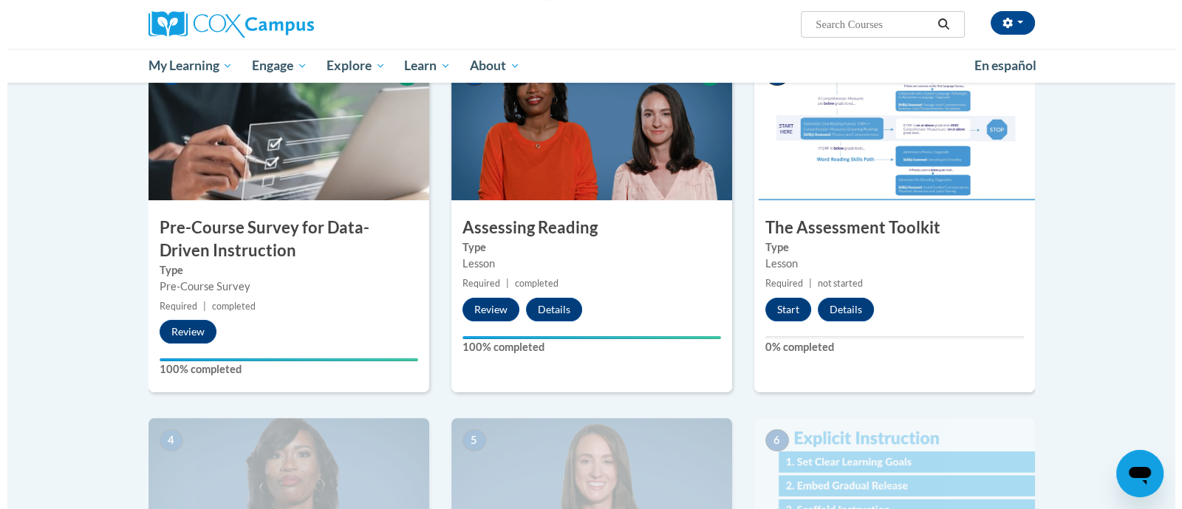
scroll to position [335, 0]
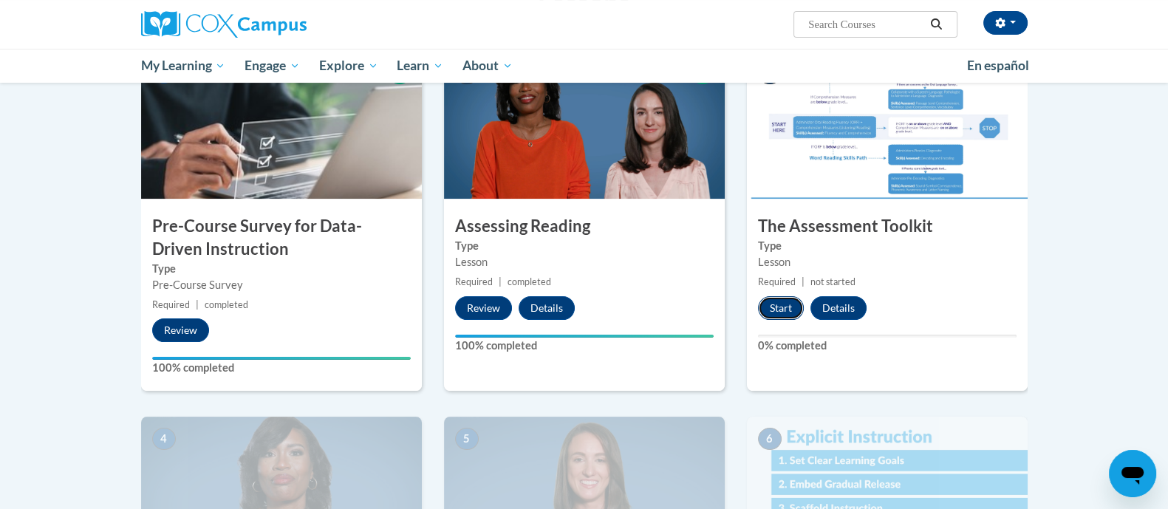
click at [784, 308] on button "Start" at bounding box center [781, 308] width 46 height 24
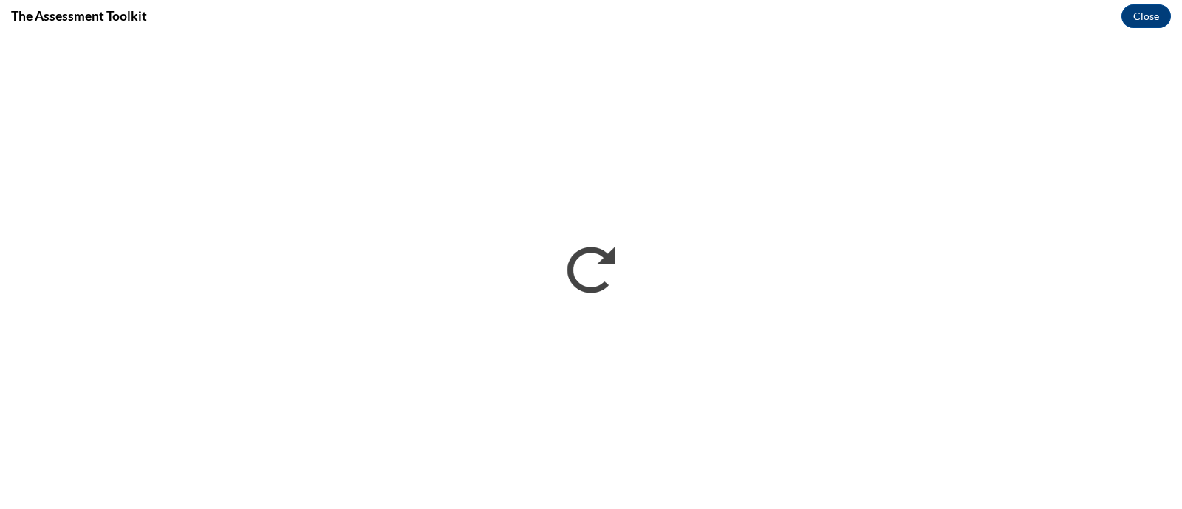
scroll to position [0, 0]
